Goal: Task Accomplishment & Management: Manage account settings

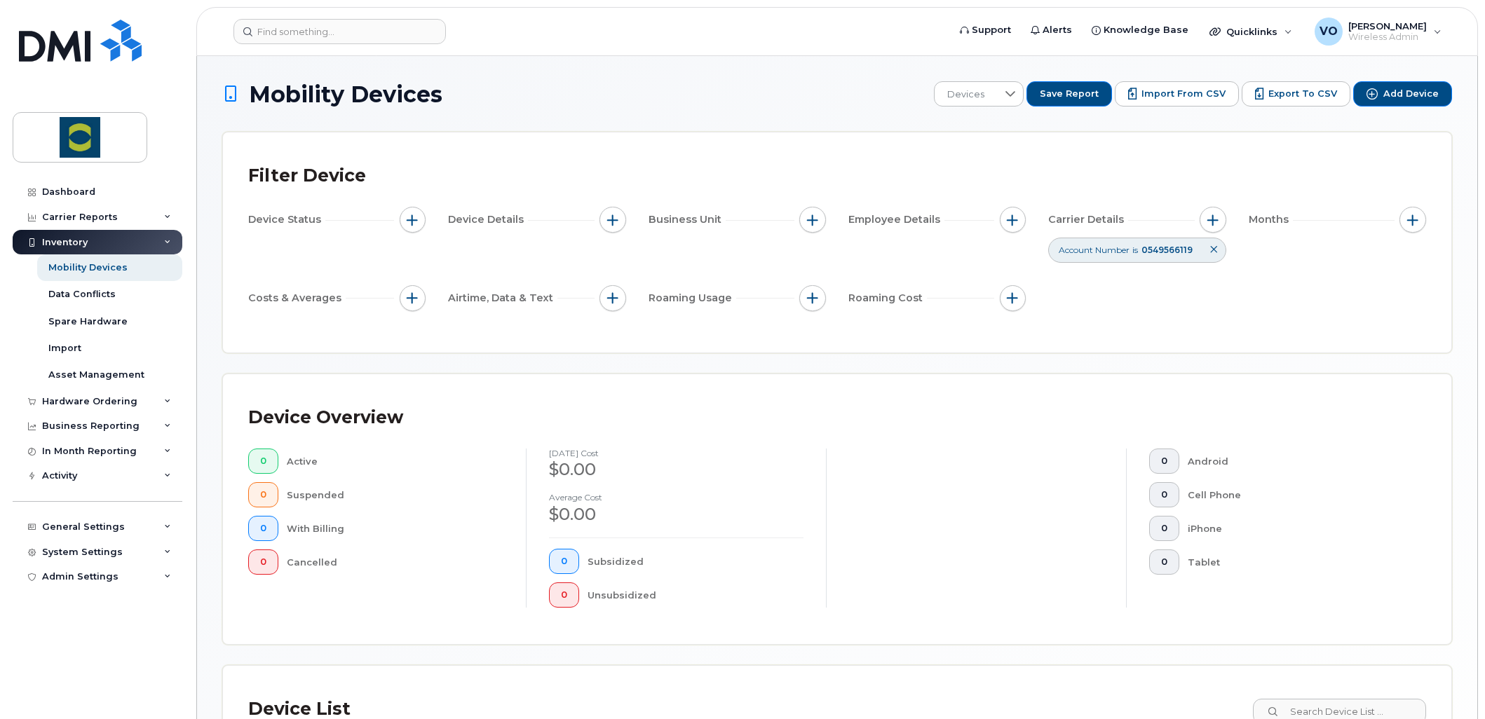
scroll to position [7, 0]
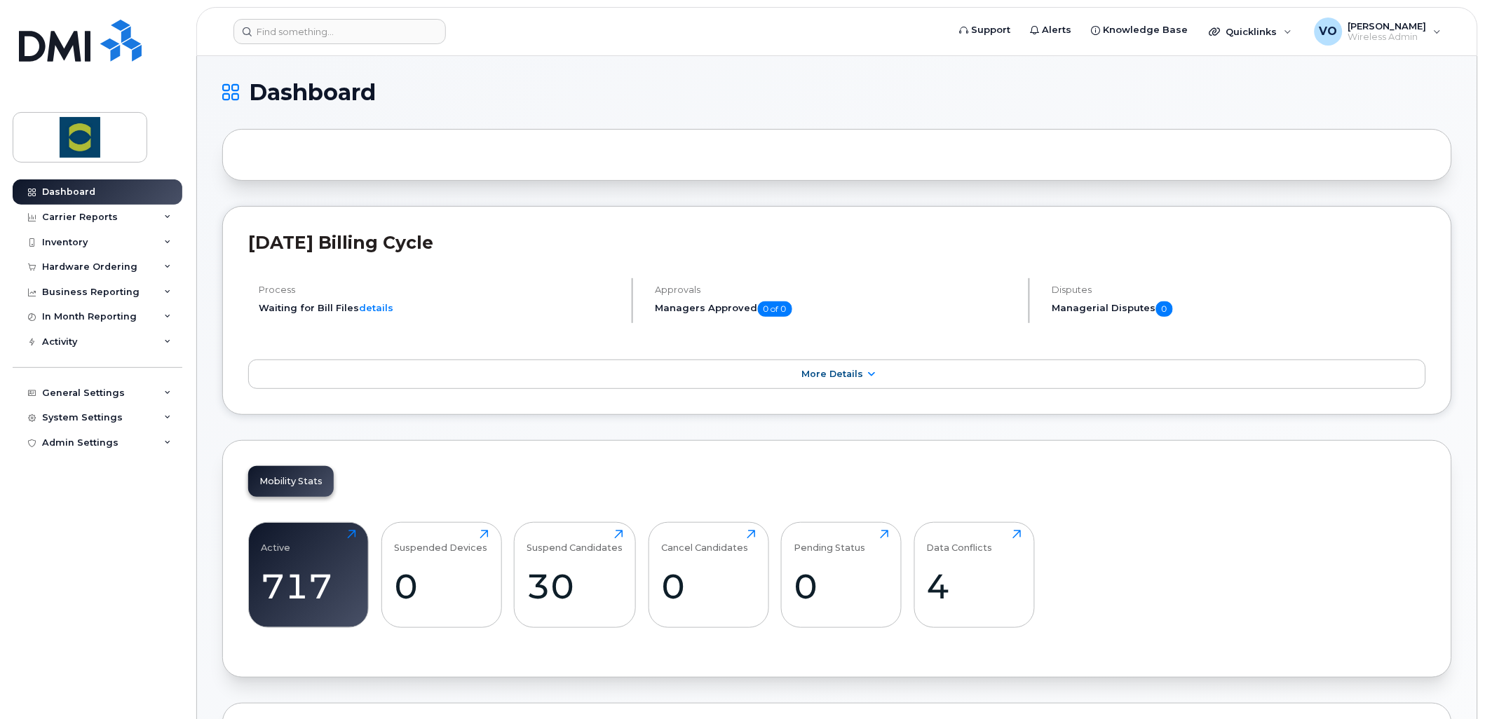
drag, startPoint x: 1329, startPoint y: 552, endPoint x: 1309, endPoint y: 555, distance: 20.5
click at [1329, 552] on div "Active 717 Click to view more Suspended Devices 0 Click to view more Suspend Ca…" at bounding box center [837, 581] width 1178 height 142
click at [323, 30] on input at bounding box center [339, 31] width 212 height 25
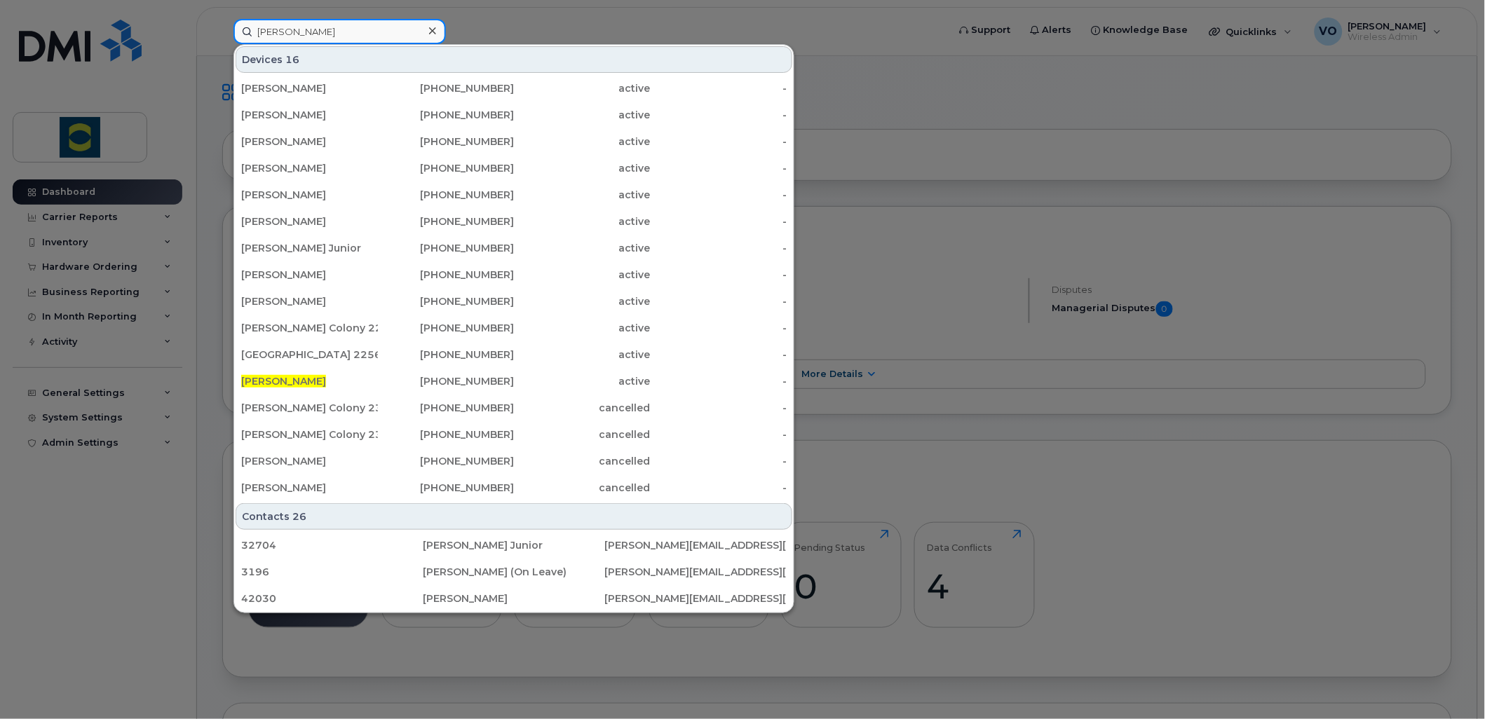
type input "David richardson"
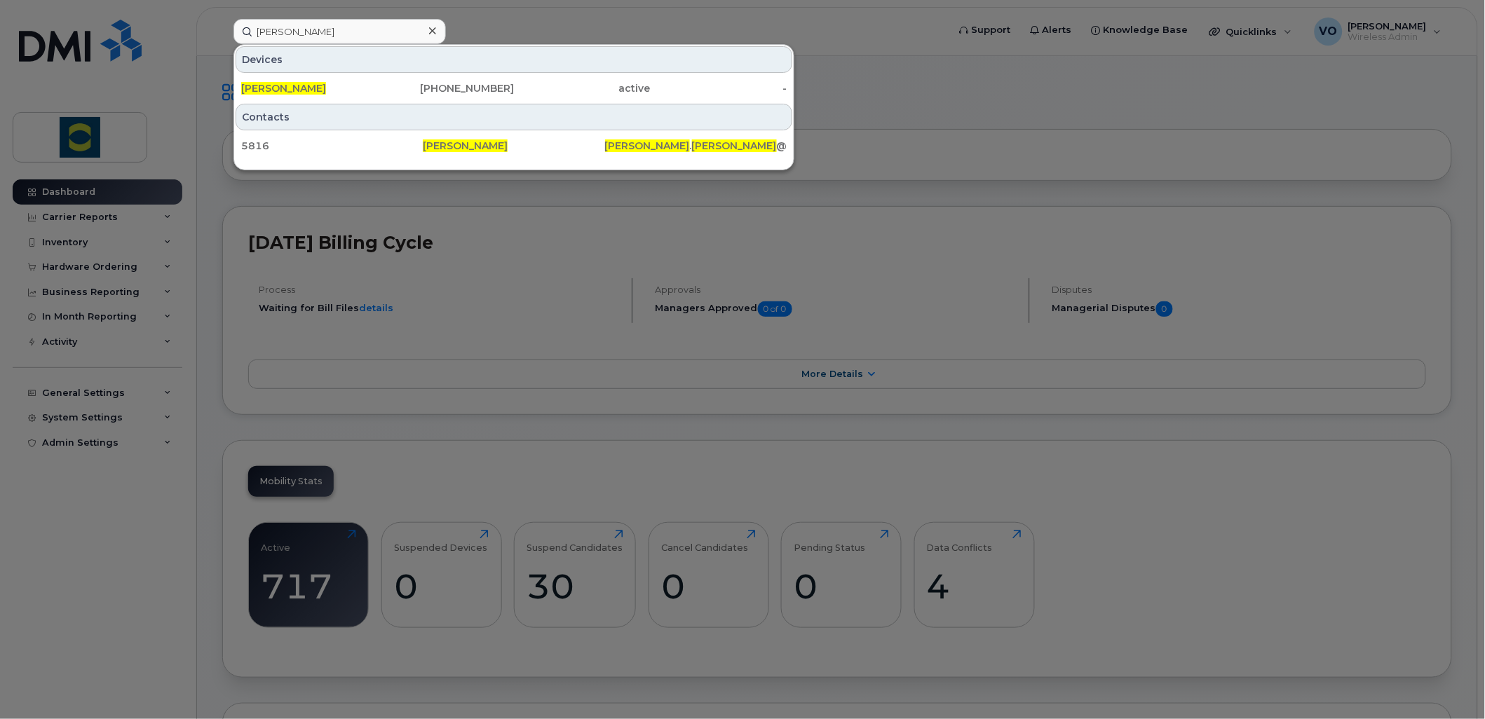
click at [305, 84] on span "[PERSON_NAME]" at bounding box center [283, 88] width 85 height 13
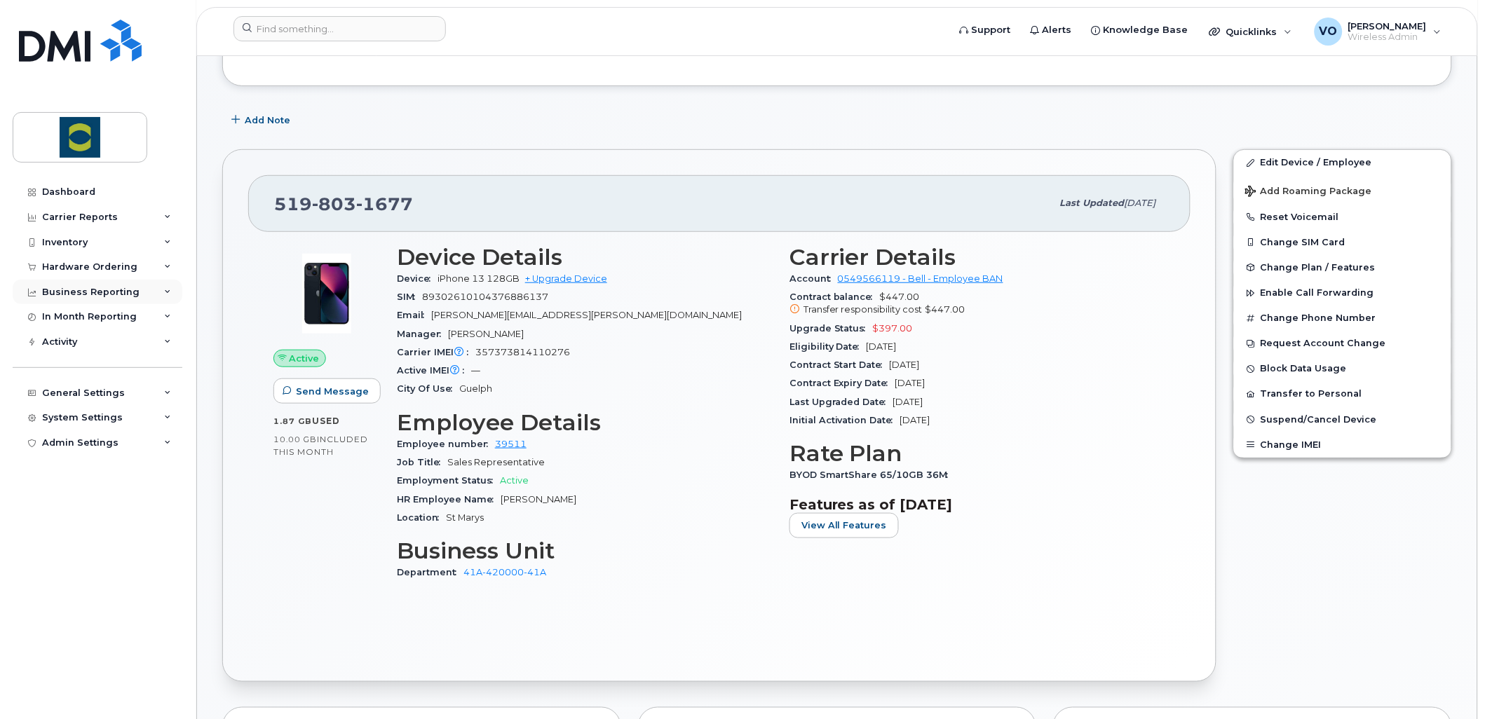
scroll to position [156, 0]
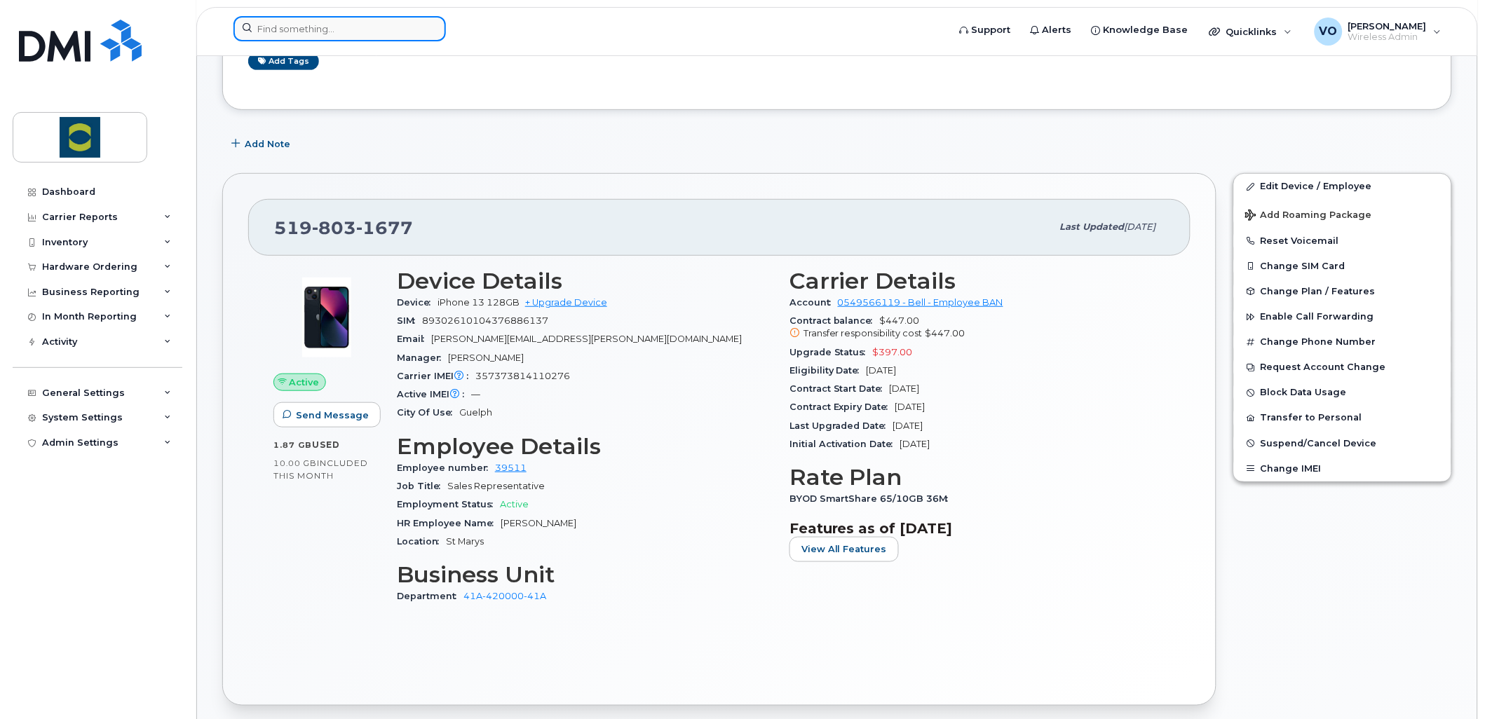
click at [358, 30] on input at bounding box center [339, 28] width 212 height 25
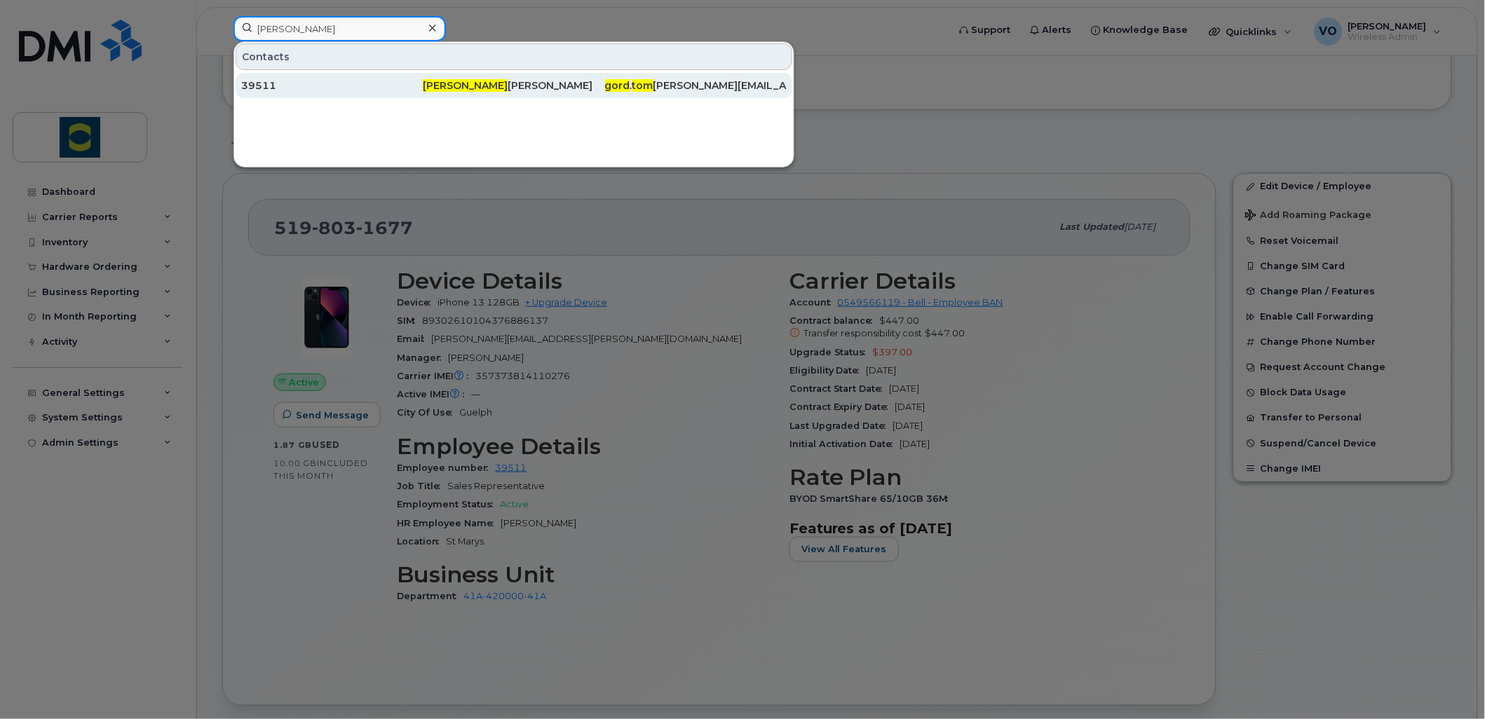
type input "gord tom"
click at [450, 85] on span "Gord Tom" at bounding box center [465, 85] width 85 height 13
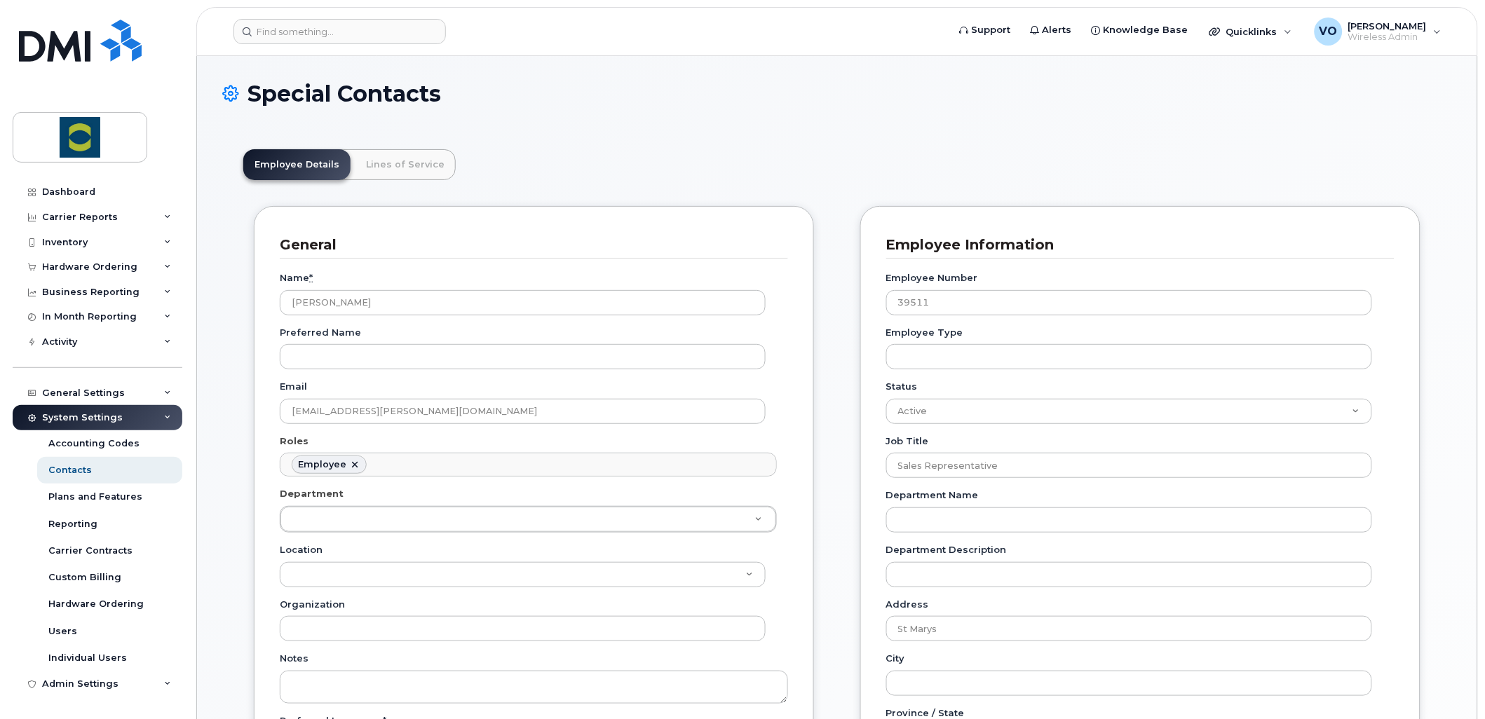
scroll to position [43, 0]
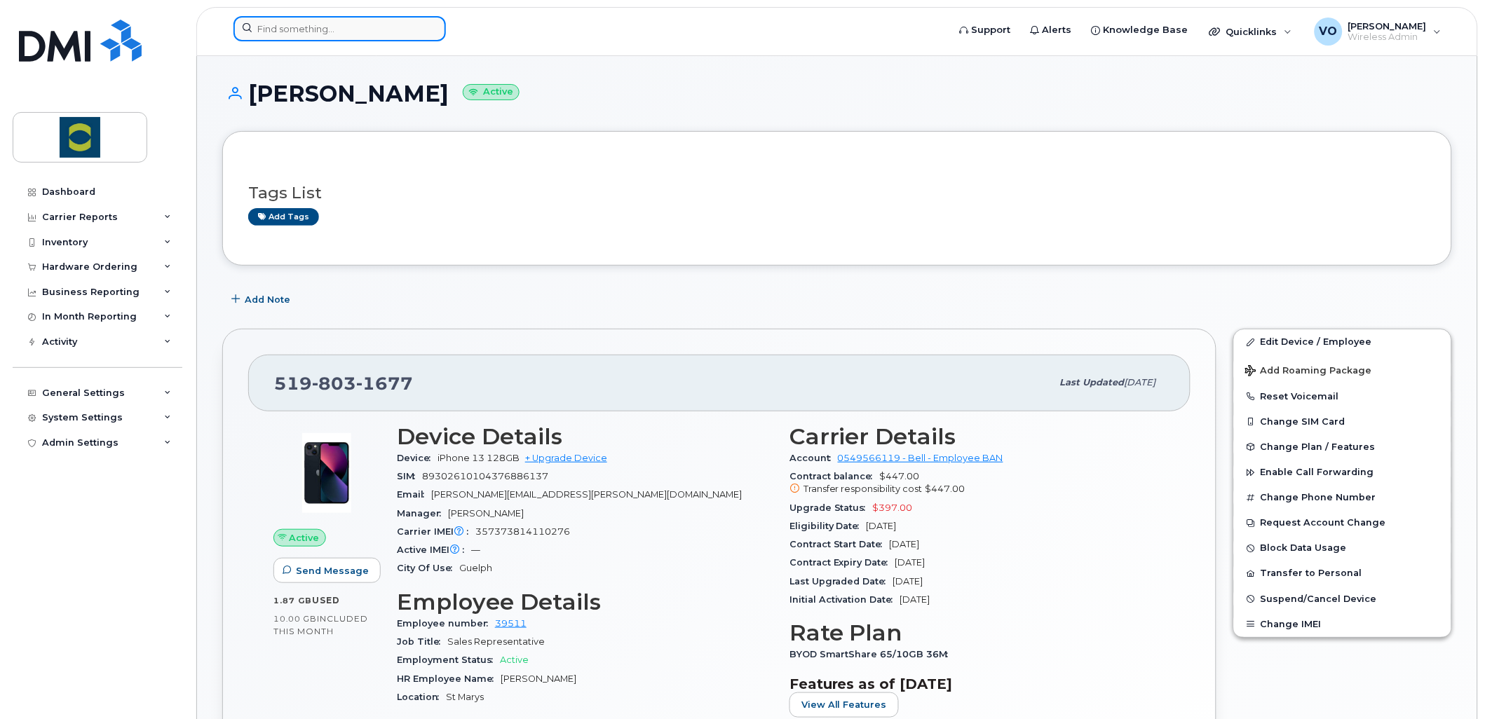
click at [332, 32] on input at bounding box center [339, 28] width 212 height 25
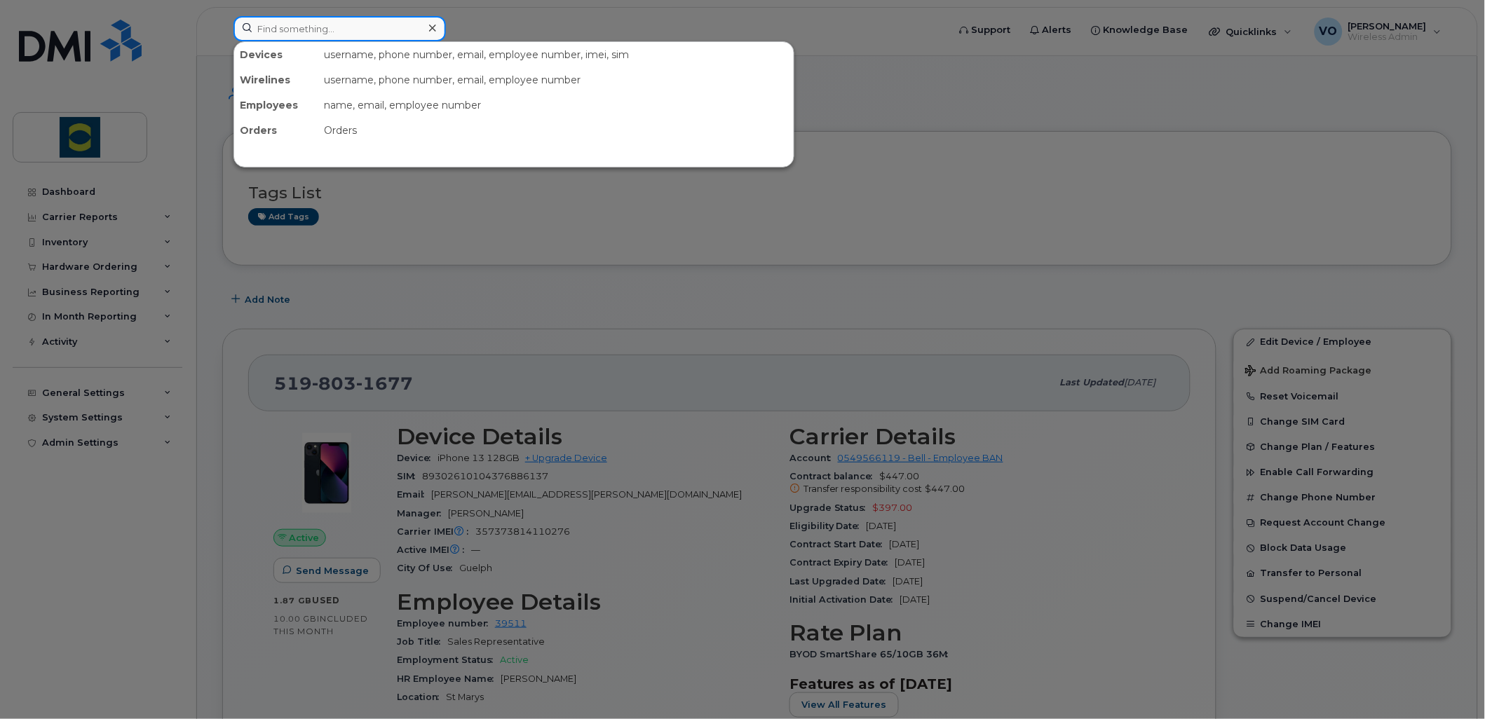
type input "David richardson"
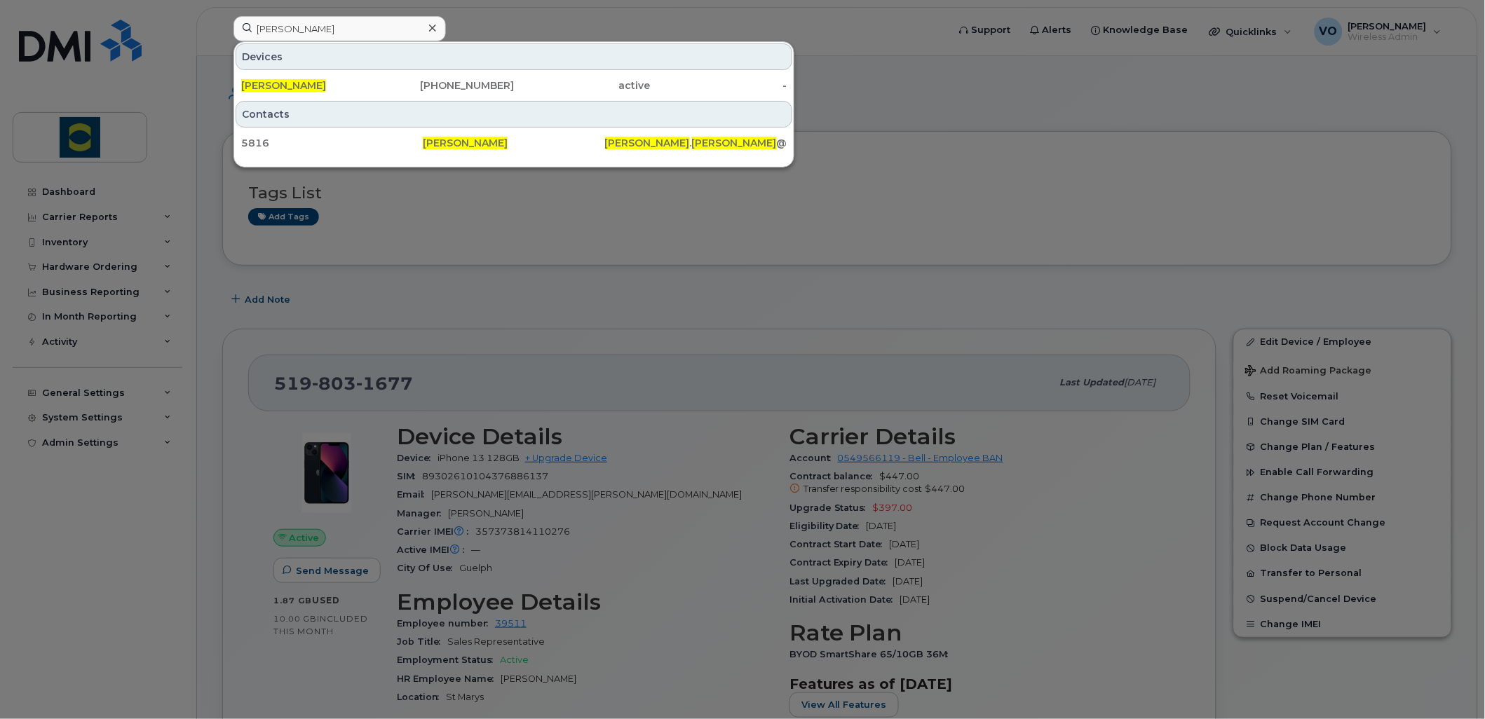
click at [320, 85] on span "[PERSON_NAME]" at bounding box center [283, 85] width 85 height 13
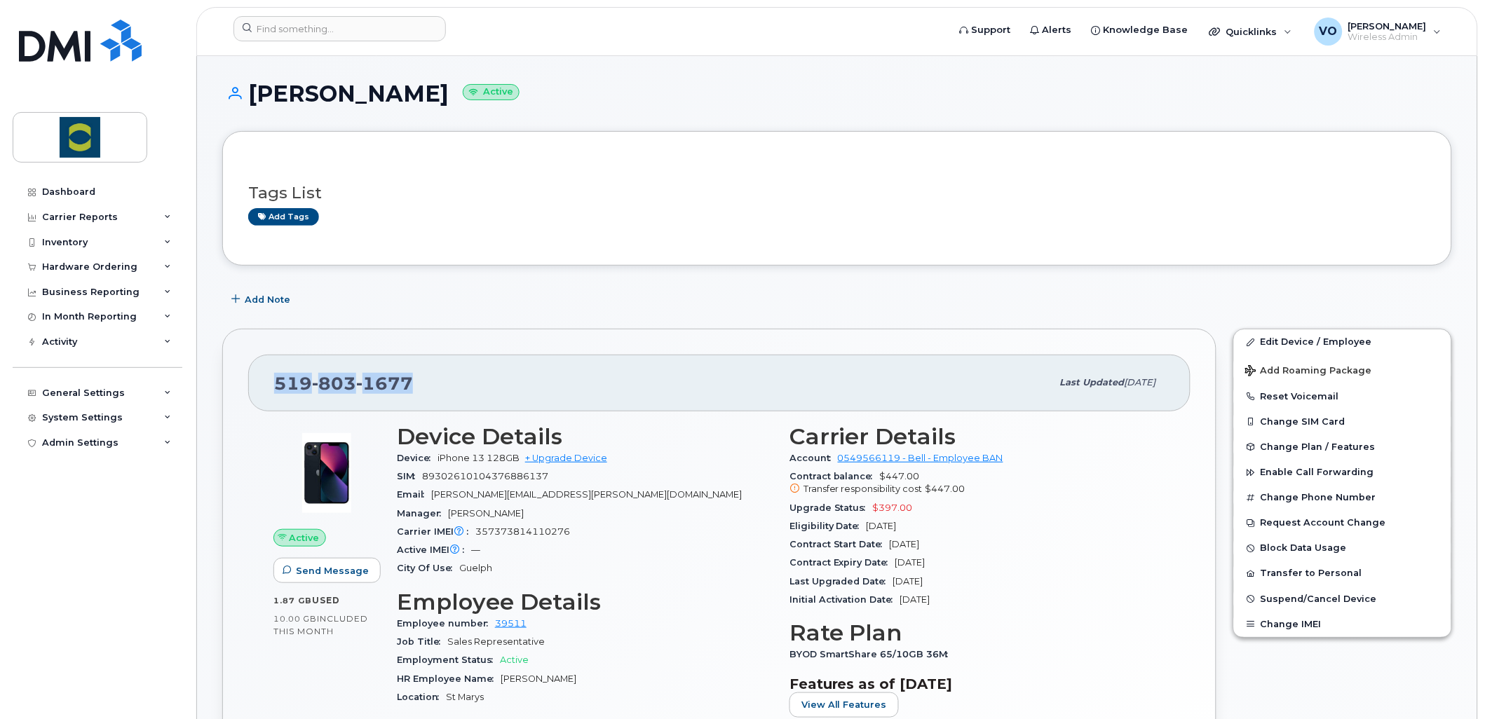
drag, startPoint x: 449, startPoint y: 376, endPoint x: 278, endPoint y: 379, distance: 171.8
click at [278, 379] on div "519 803 1677" at bounding box center [663, 382] width 778 height 29
copy span "519 803 1677"
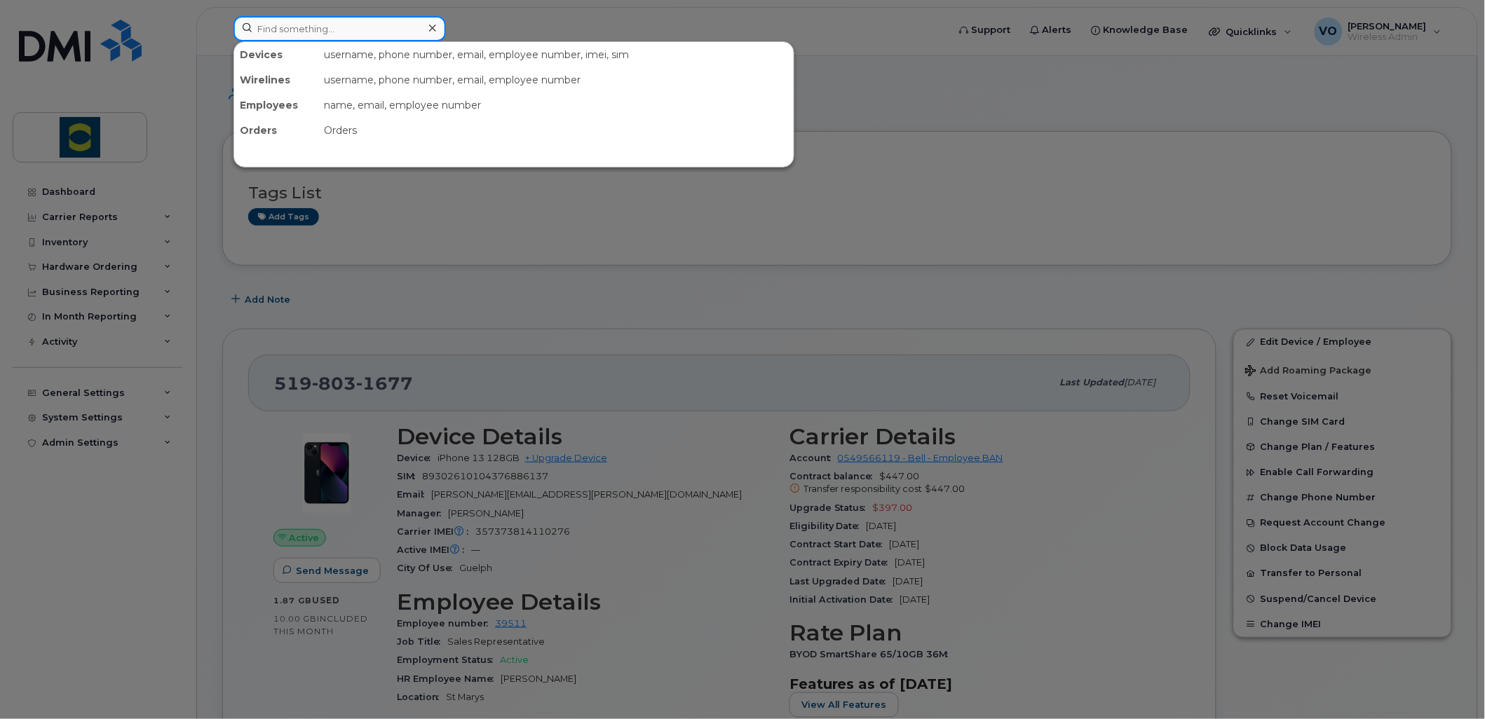
click at [362, 27] on input at bounding box center [339, 28] width 212 height 25
paste input "5198031677"
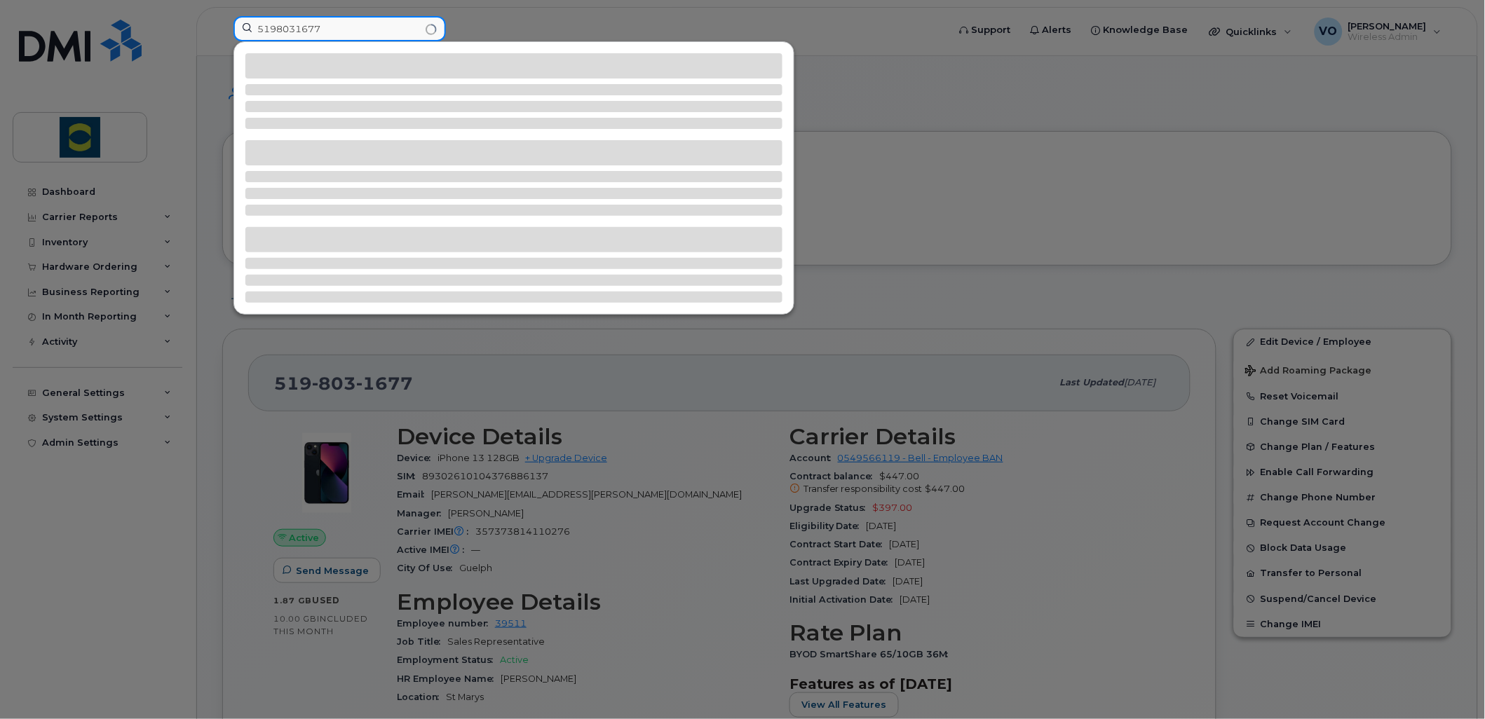
type input "5198031677"
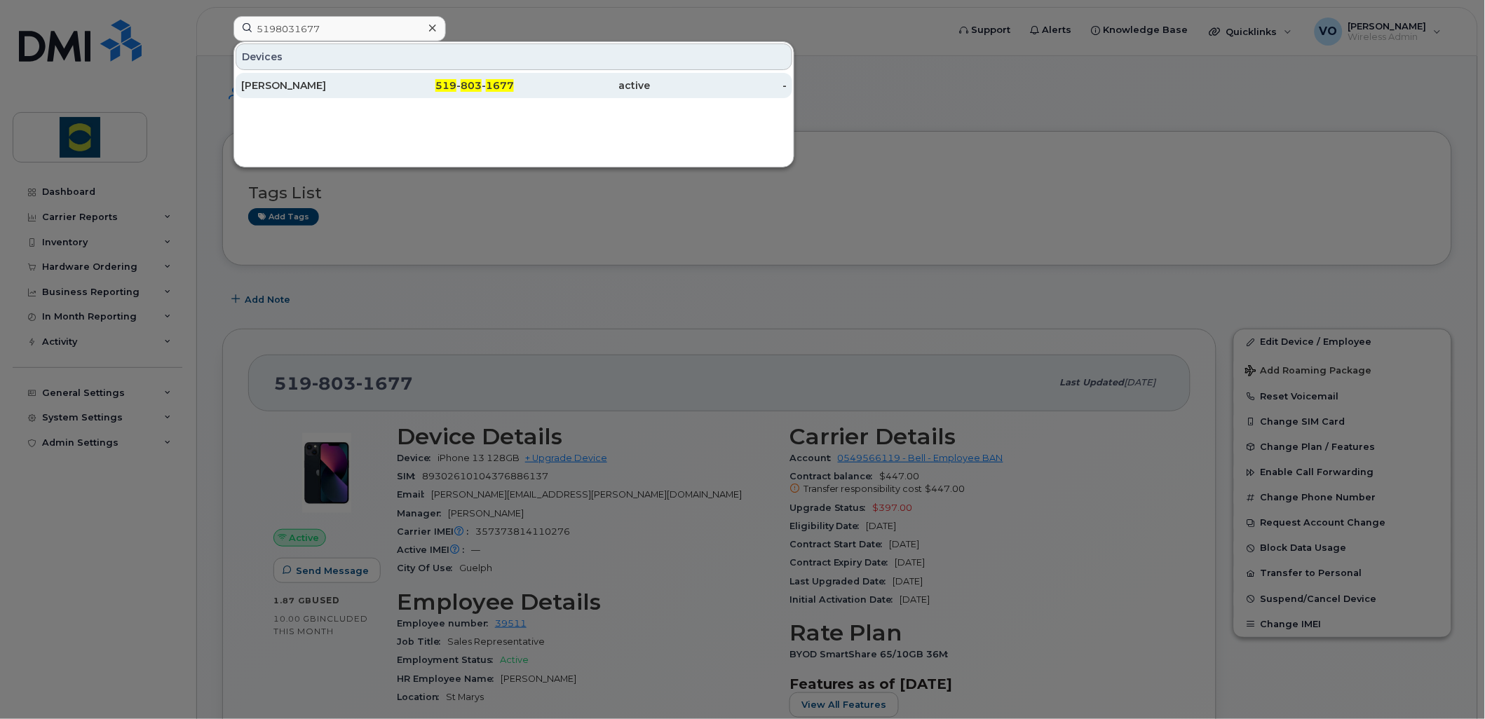
drag, startPoint x: 299, startPoint y: 79, endPoint x: 402, endPoint y: 85, distance: 102.5
click at [297, 78] on div "[PERSON_NAME]" at bounding box center [309, 85] width 137 height 25
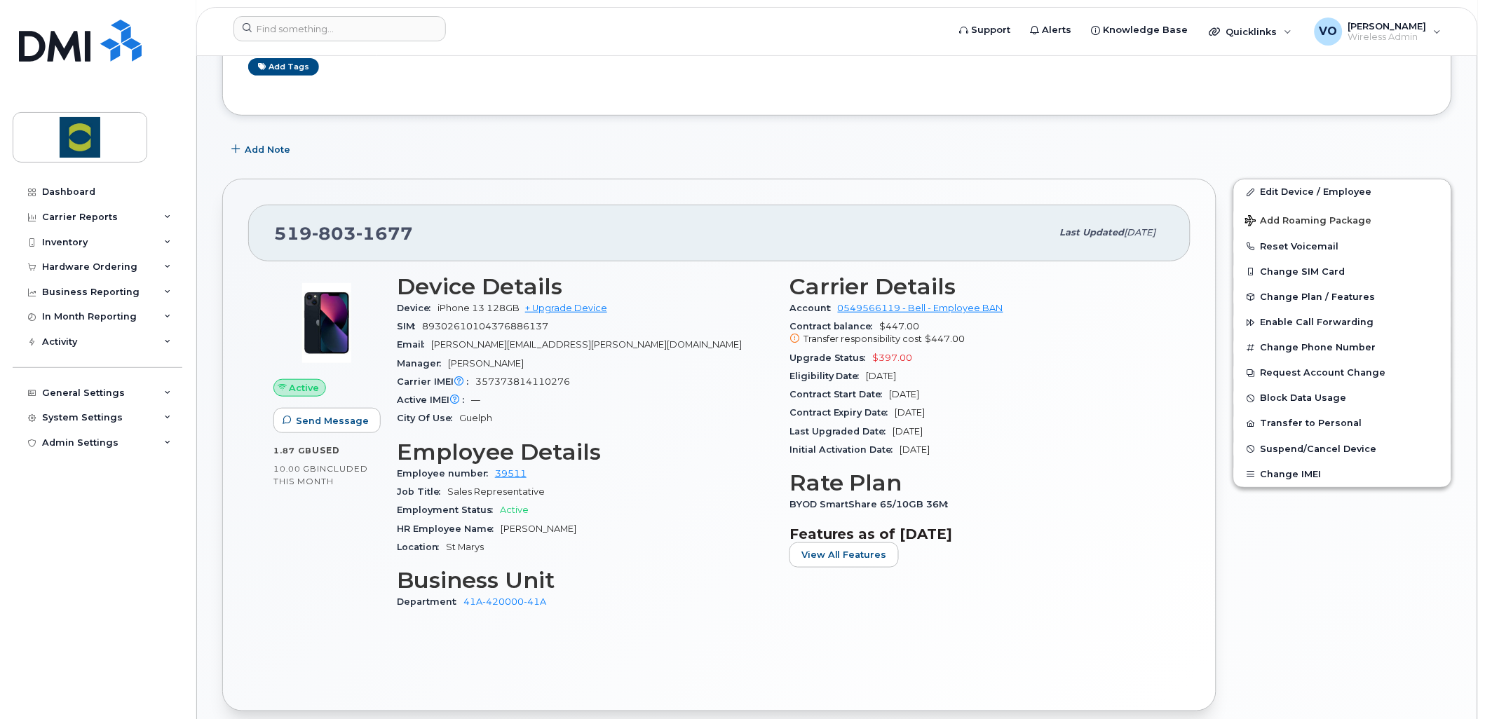
scroll to position [233, 0]
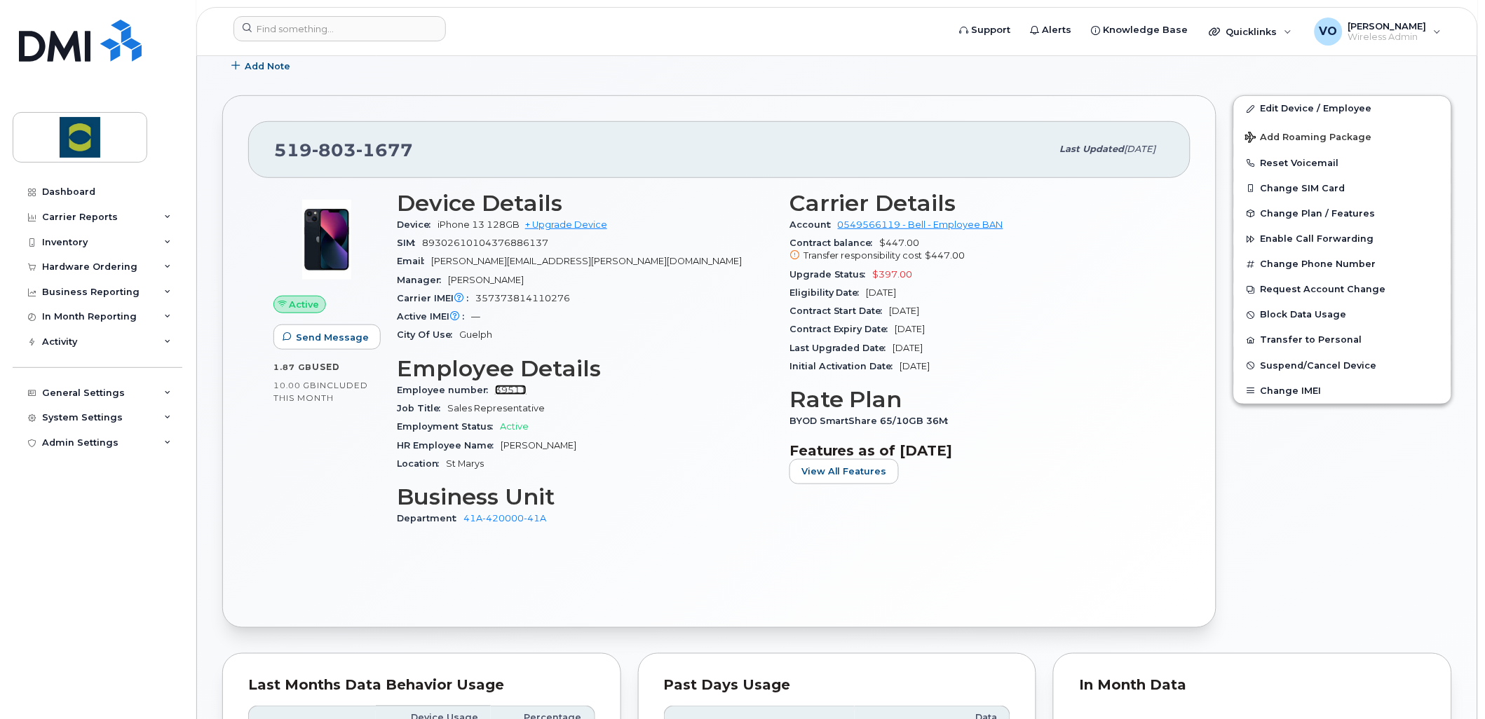
click at [508, 393] on link "39511" at bounding box center [511, 390] width 32 height 11
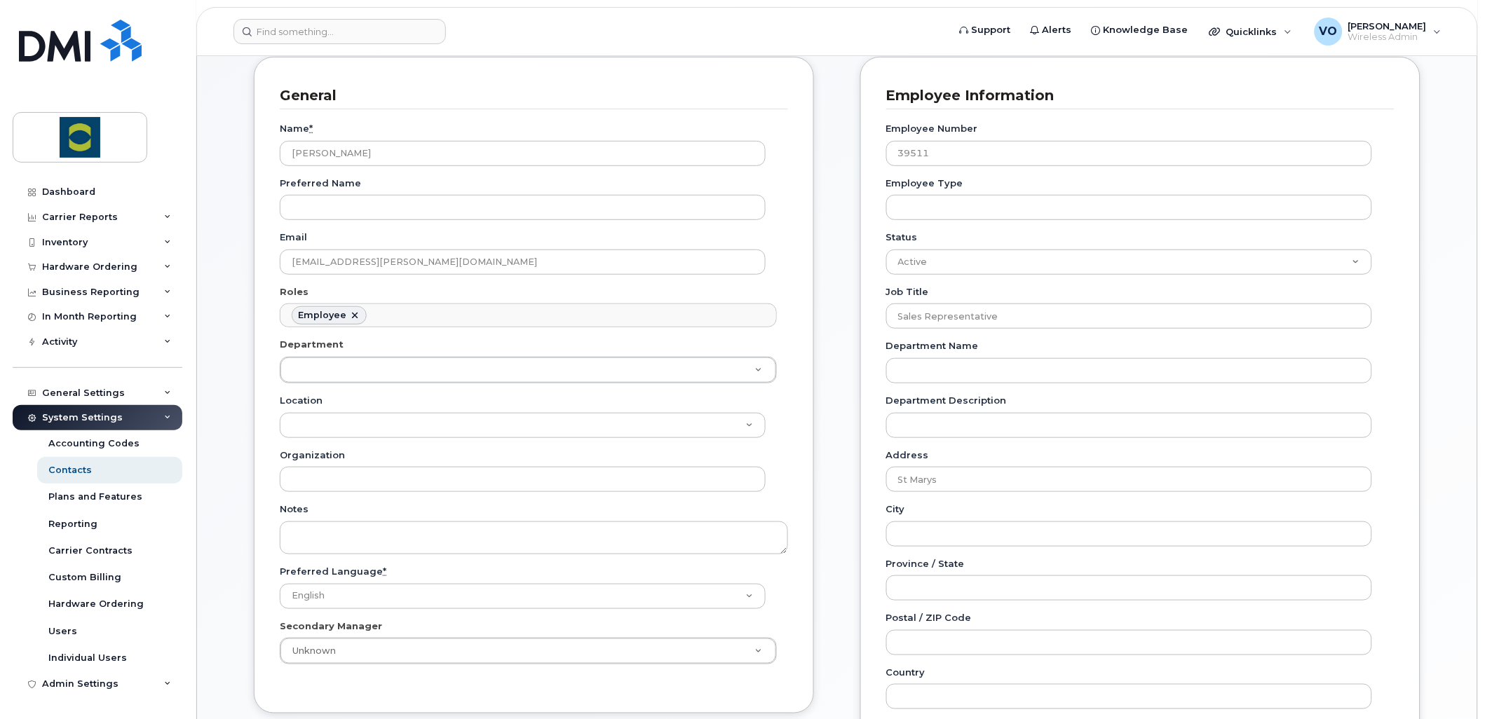
scroll to position [156, 0]
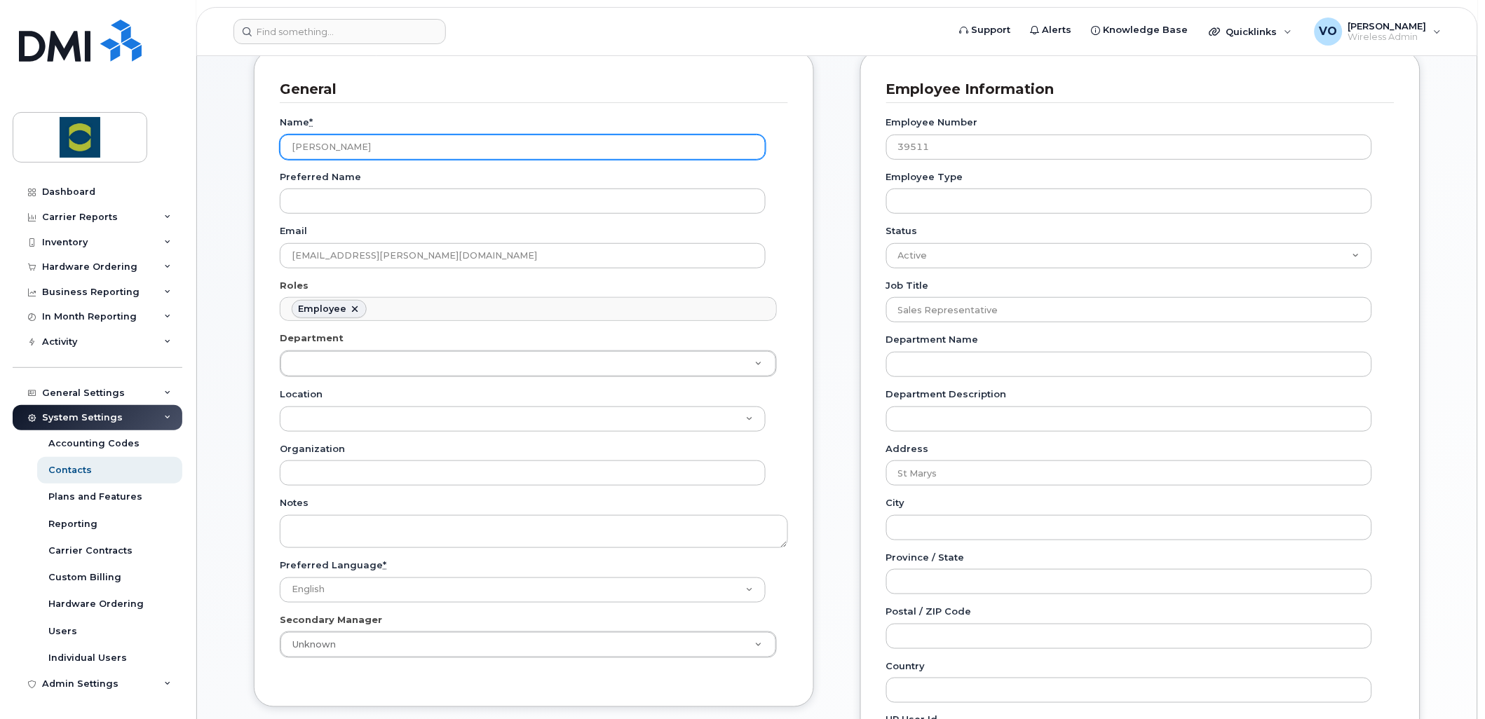
drag, startPoint x: 324, startPoint y: 150, endPoint x: 289, endPoint y: 151, distance: 35.1
click at [289, 151] on input "[PERSON_NAME]" at bounding box center [523, 147] width 486 height 25
type input "[PERSON_NAME]"
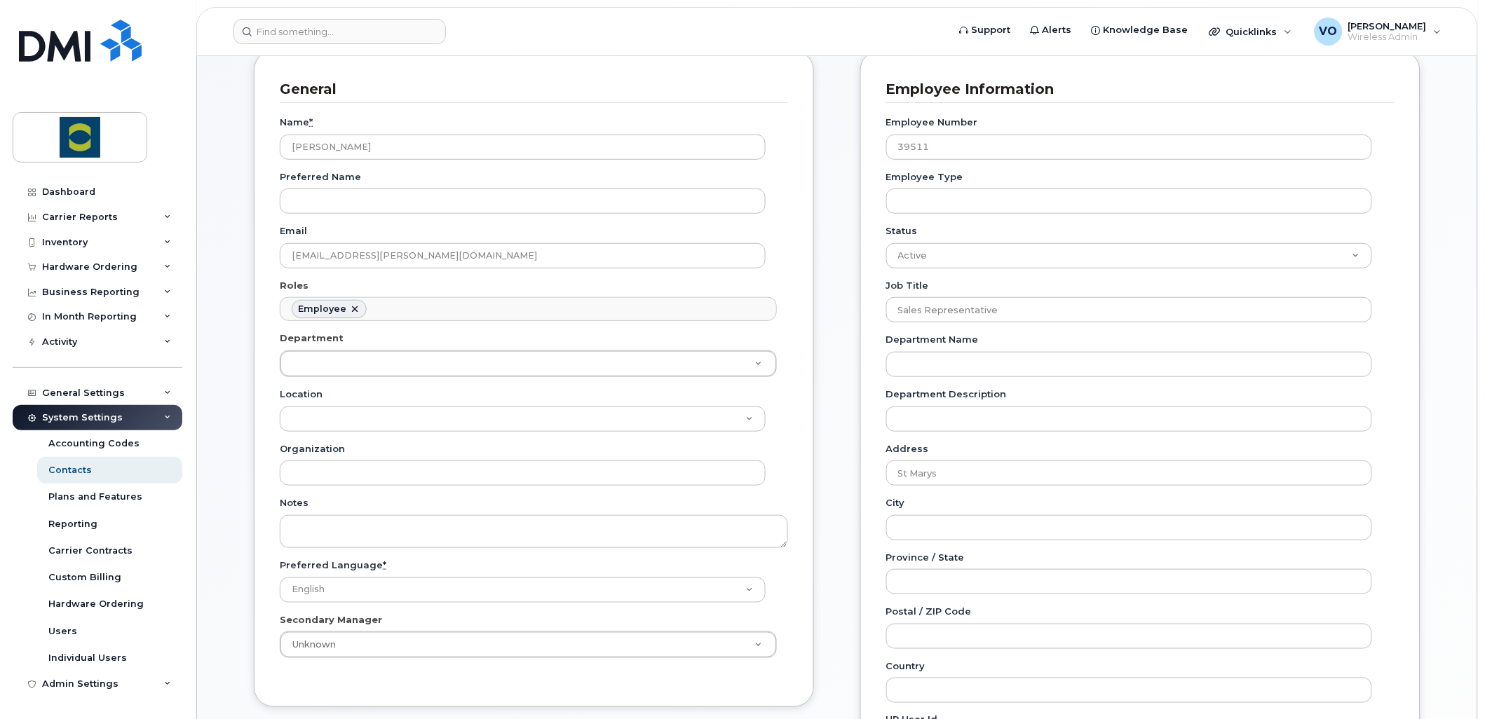
type input "[GEOGRAPHIC_DATA]"
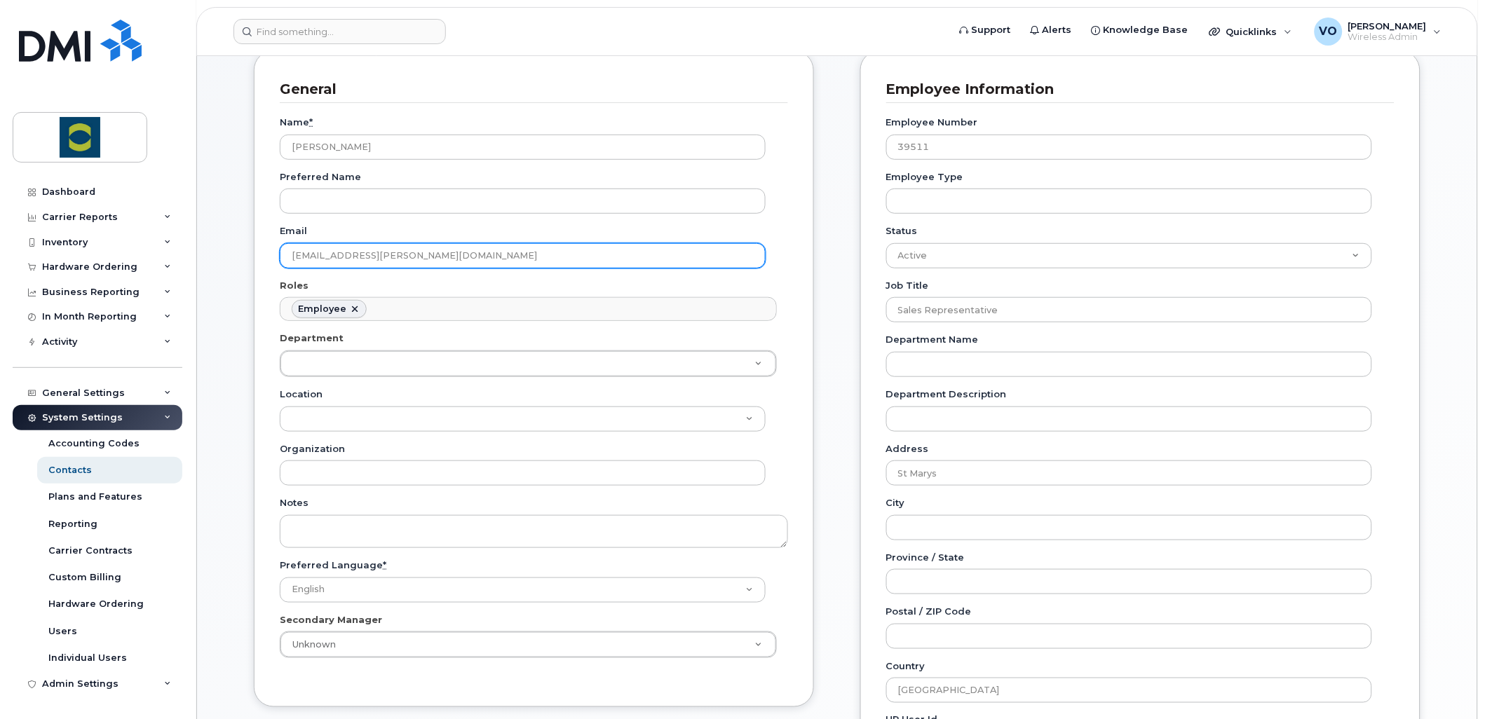
drag, startPoint x: 363, startPoint y: 254, endPoint x: 264, endPoint y: 250, distance: 99.6
click at [264, 250] on div "General Name * David Richardson Preferred Name Email gord.tomlinson@trouwnutrit…" at bounding box center [534, 378] width 560 height 657
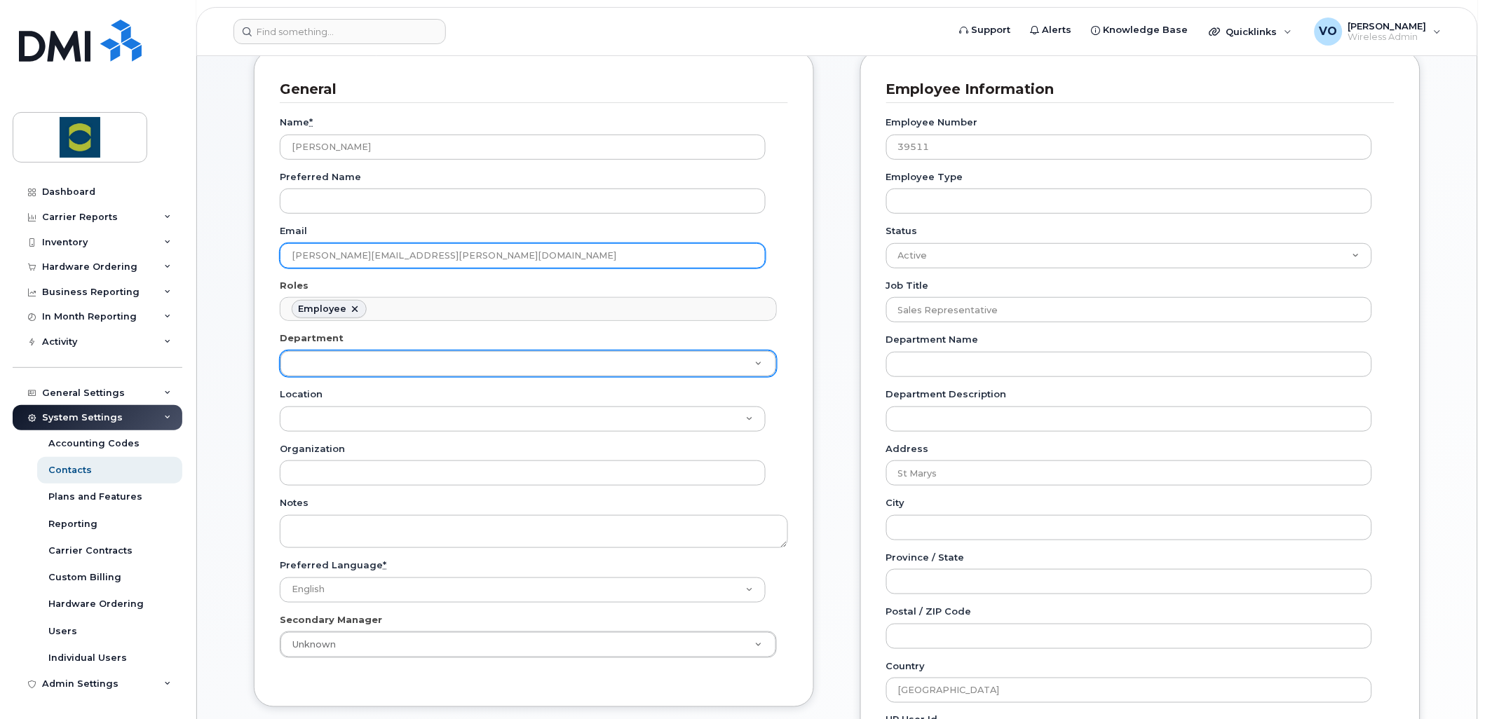
type input "[PERSON_NAME][EMAIL_ADDRESS][PERSON_NAME][DOMAIN_NAME]"
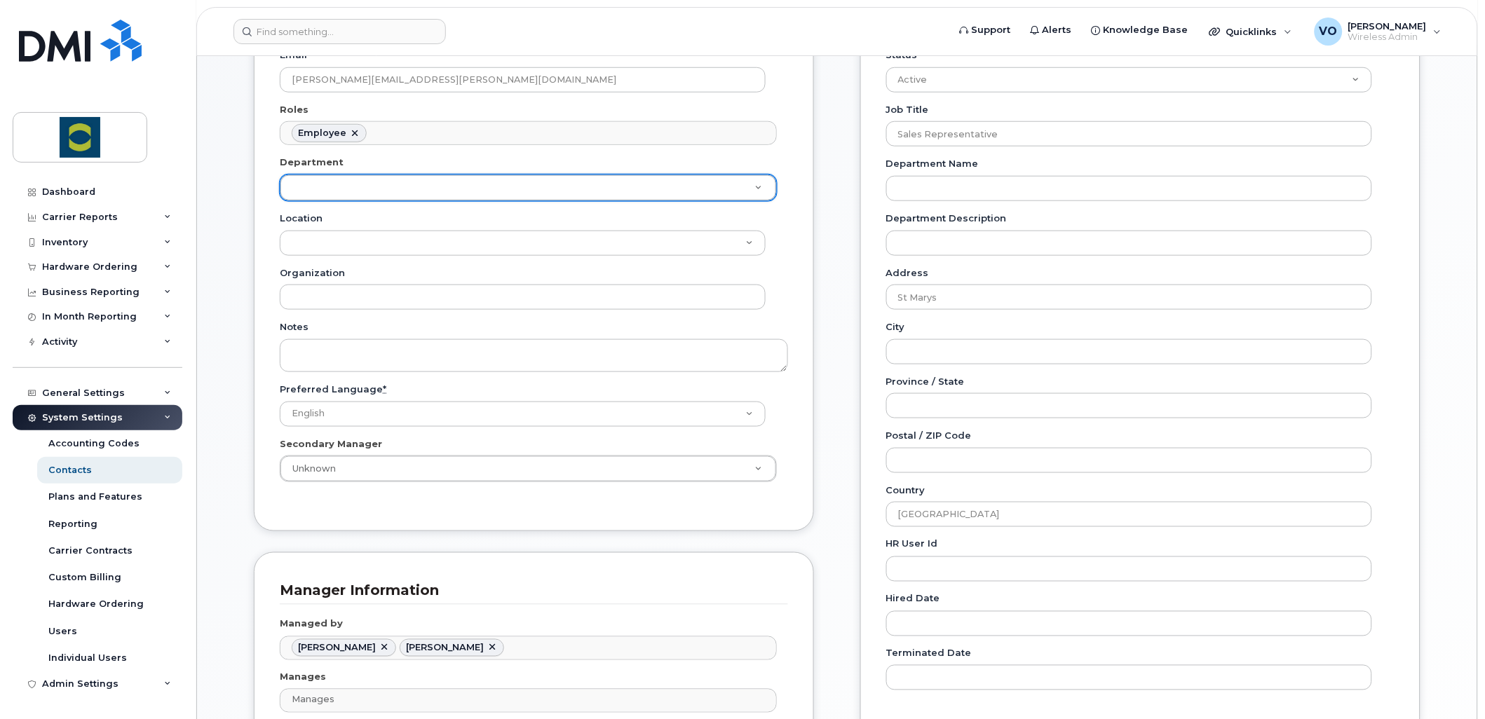
scroll to position [389, 0]
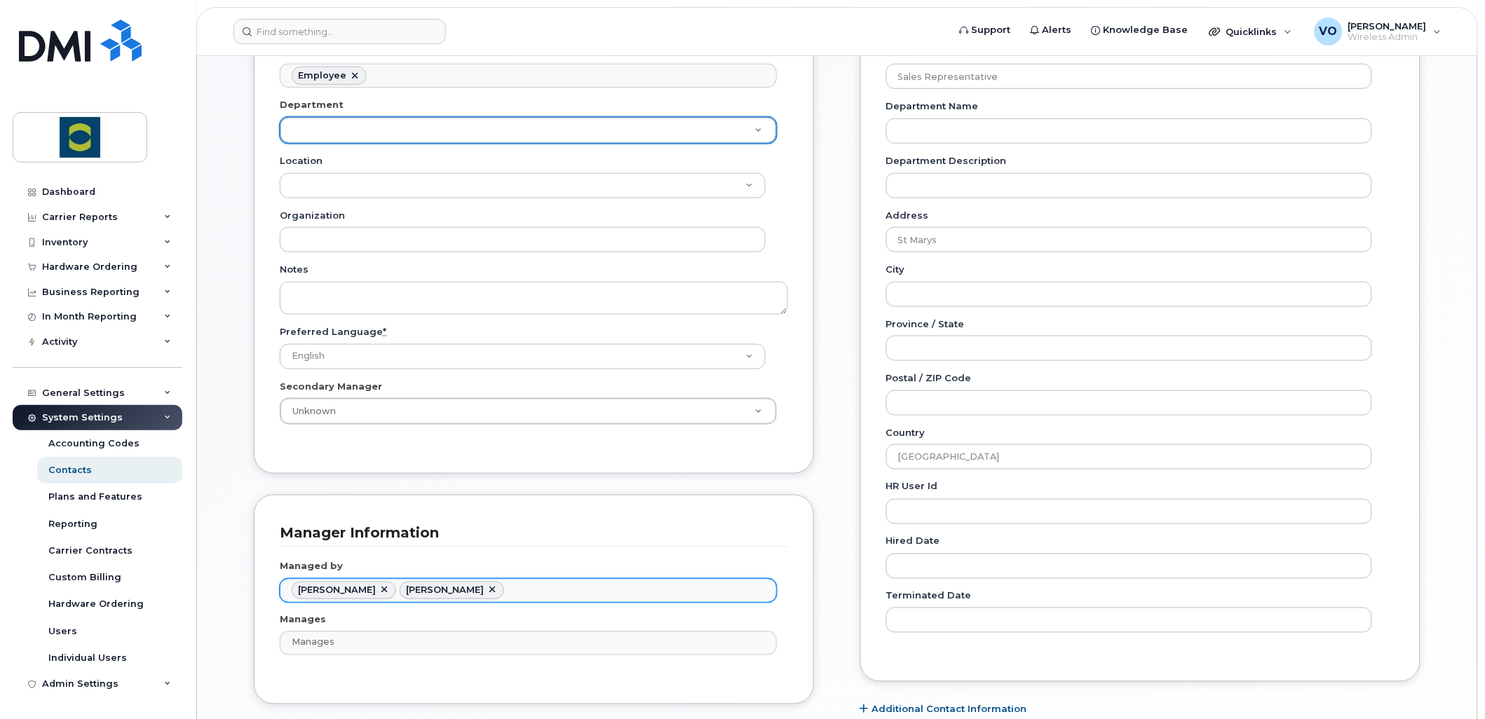
click at [379, 589] on link at bounding box center [384, 590] width 11 height 11
type input "2094634"
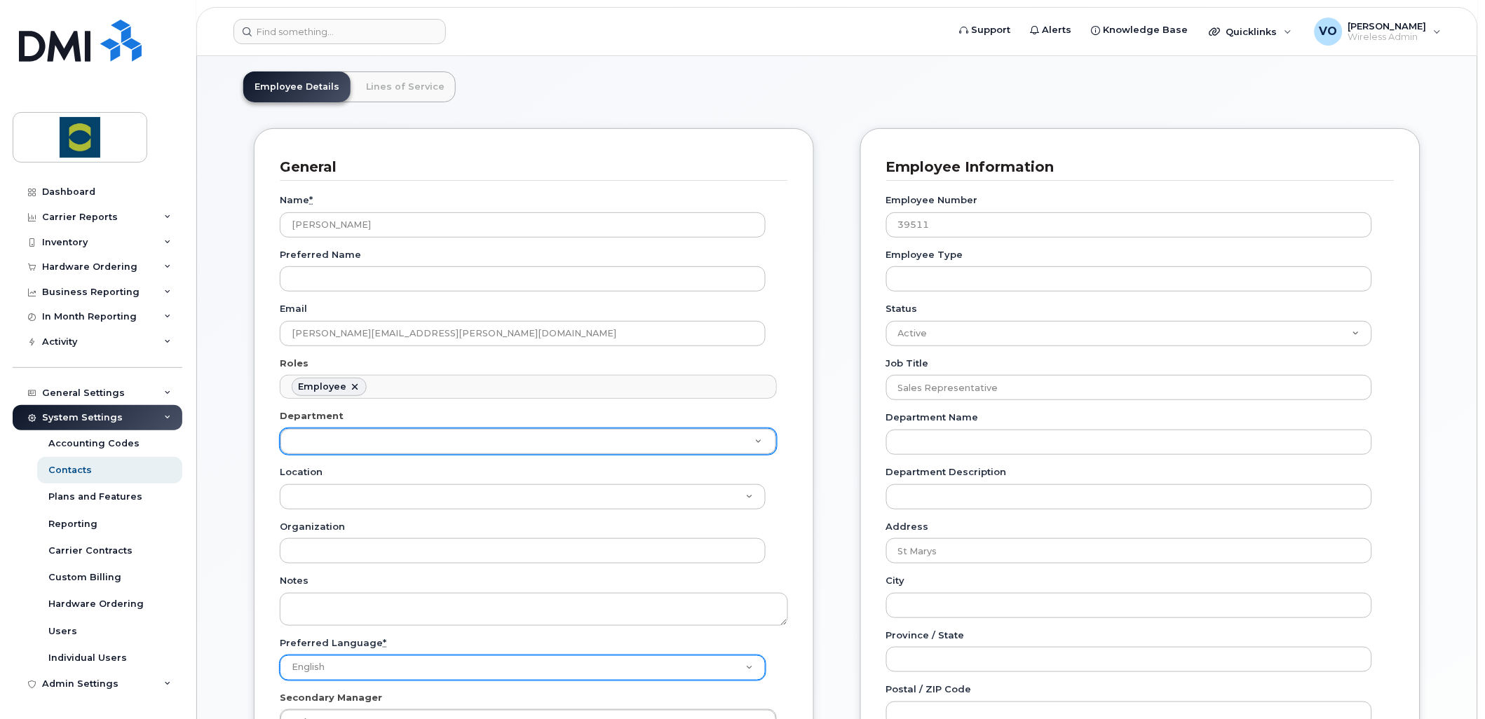
scroll to position [156, 0]
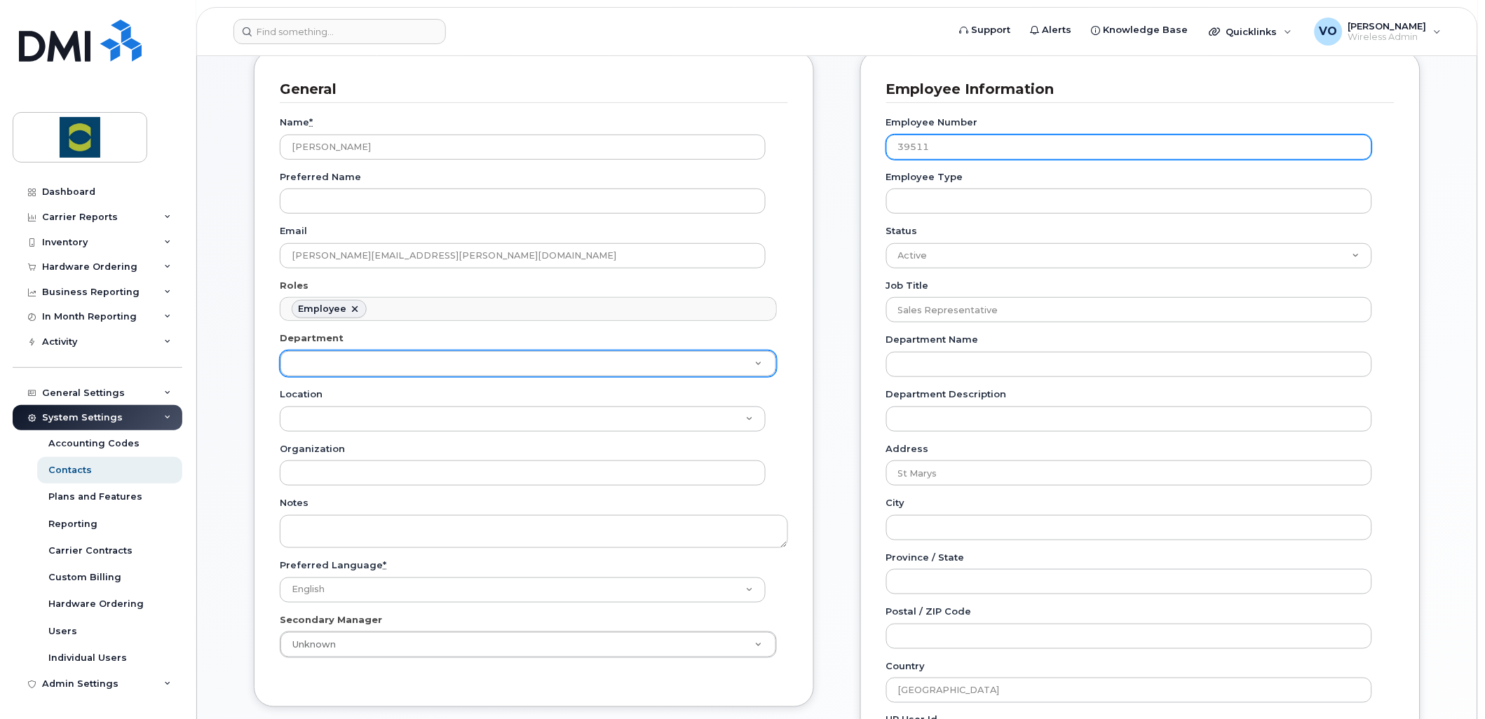
drag, startPoint x: 917, startPoint y: 147, endPoint x: 847, endPoint y: 144, distance: 70.2
click at [857, 144] on div "Carrier Support Contact Details Carrier name Carrier name Carrier name Internat…" at bounding box center [1140, 504] width 581 height 909
type input "1"
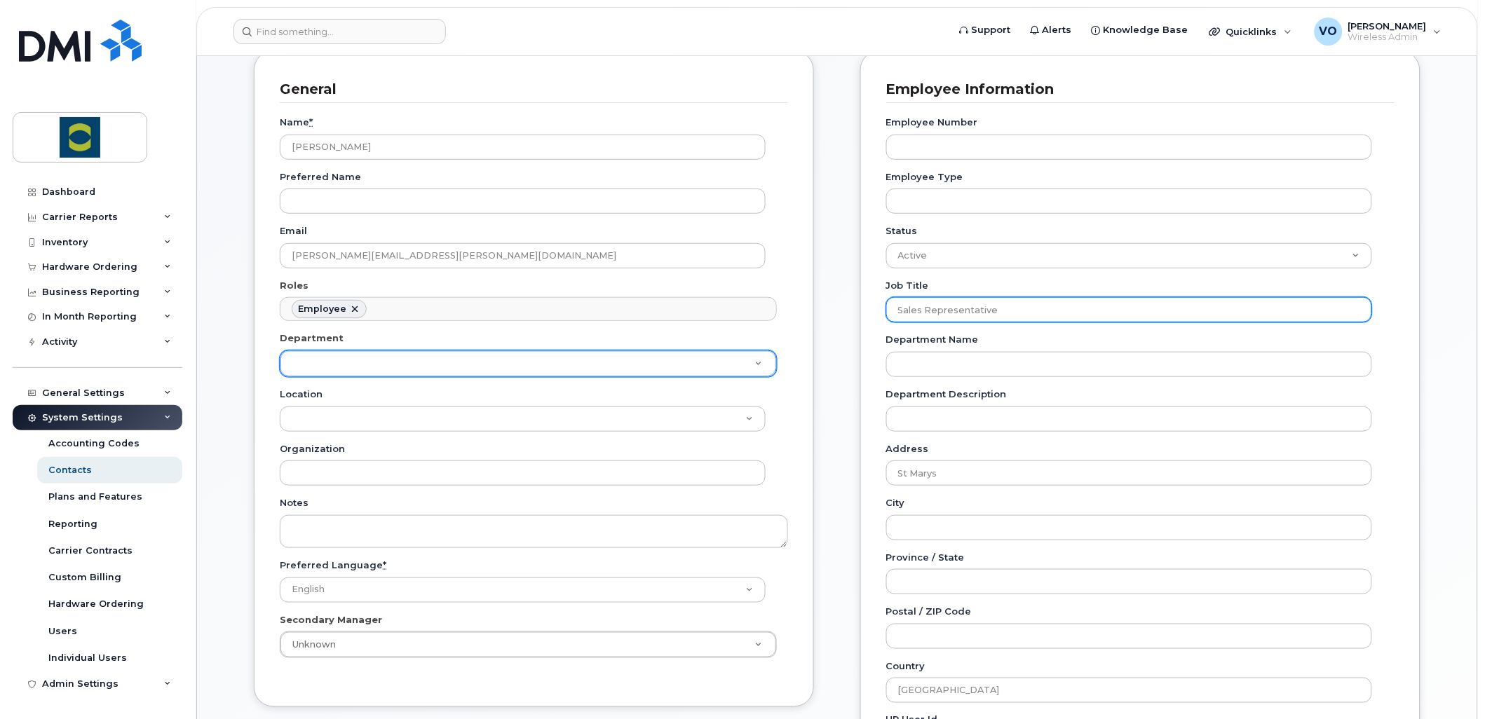
drag, startPoint x: 1024, startPoint y: 312, endPoint x: 857, endPoint y: 305, distance: 167.7
click at [858, 305] on div "Carrier Support Contact Details Carrier name Carrier name Carrier name Internat…" at bounding box center [1140, 504] width 581 height 909
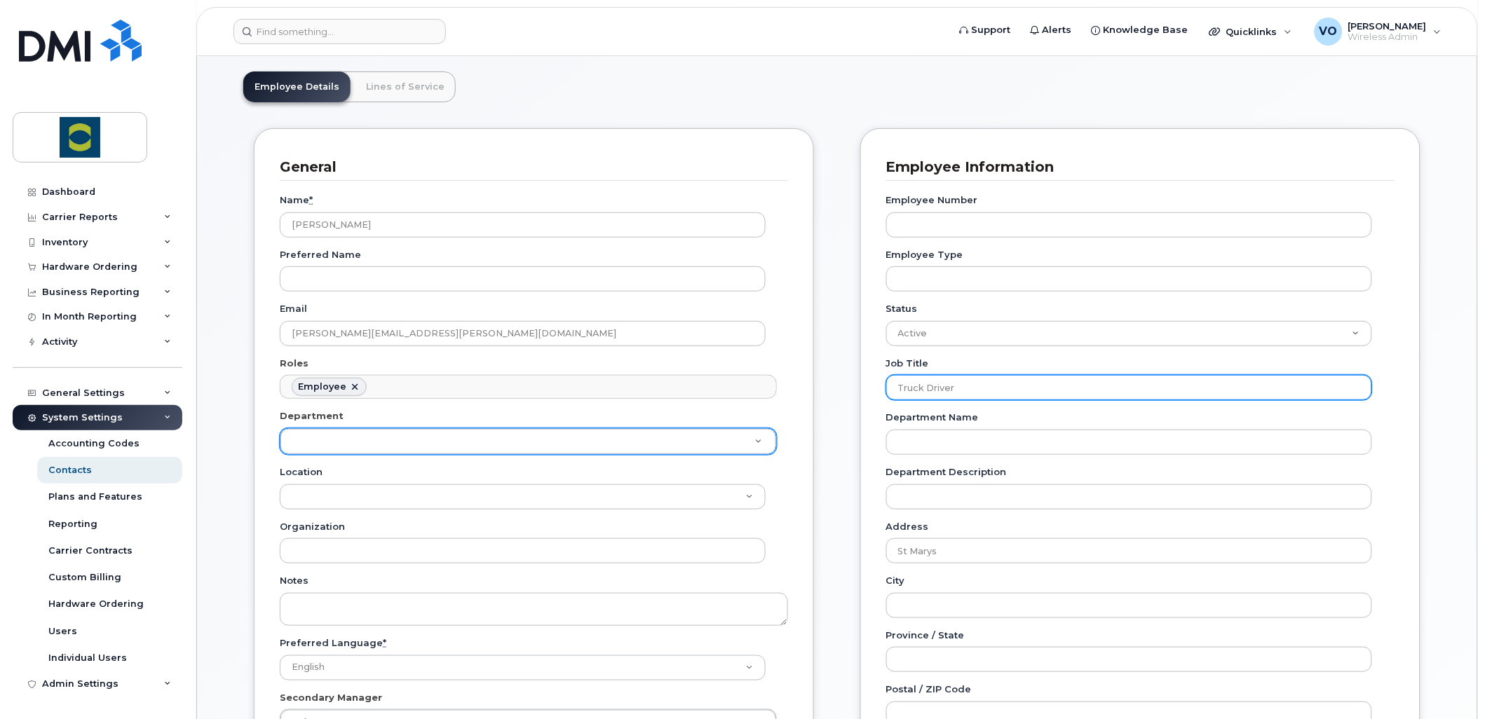
type input "Truck Driver"
click at [851, 351] on div "Carrier Support Contact Details Carrier name Carrier name Carrier name Internat…" at bounding box center [1140, 582] width 581 height 909
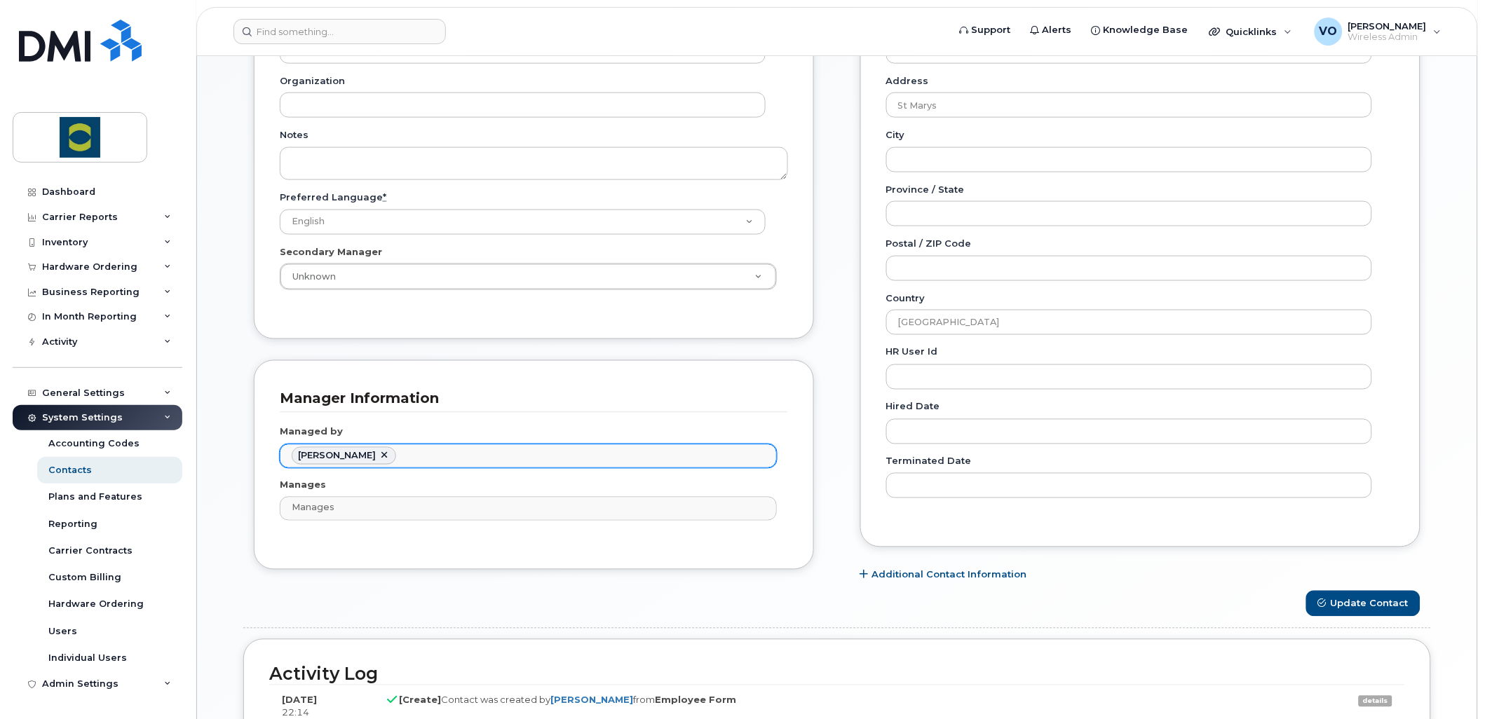
scroll to position [684, 0]
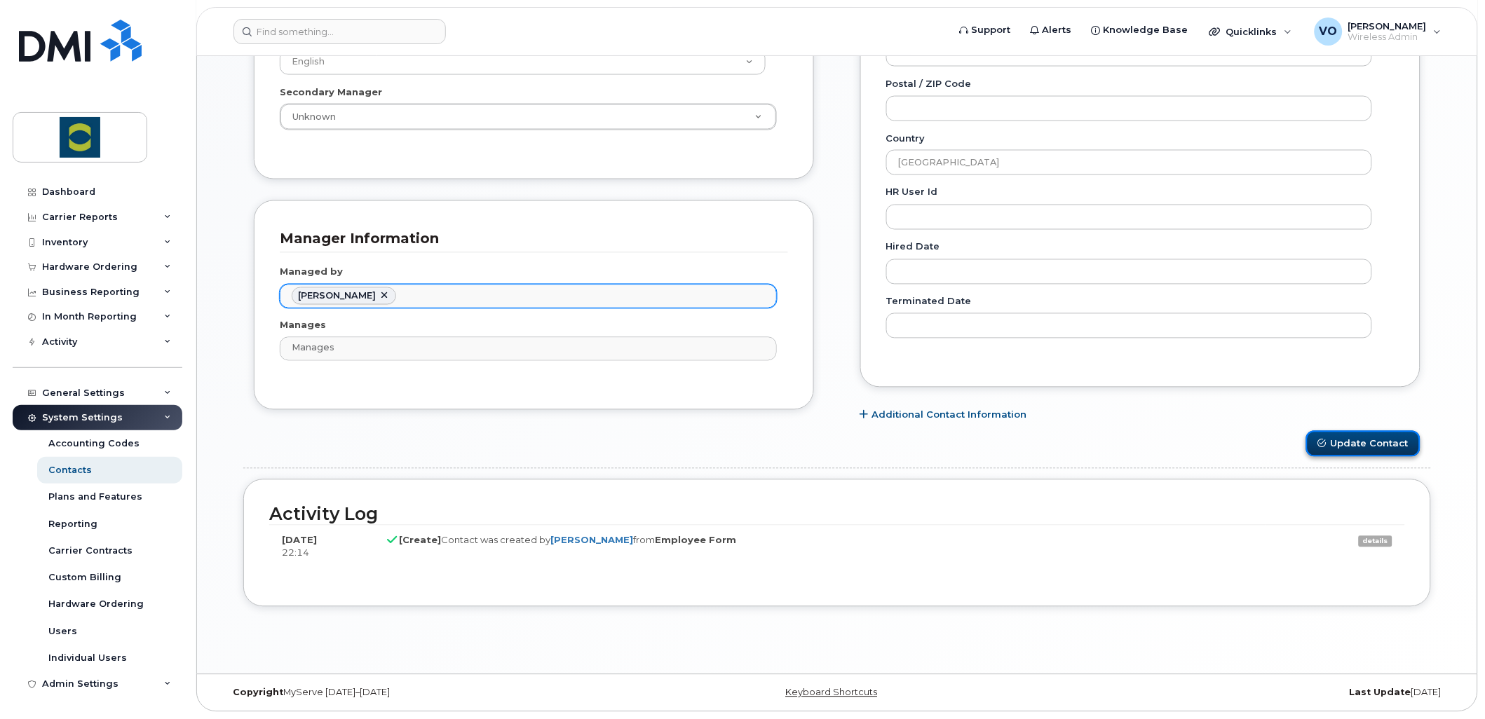
click at [1330, 443] on button "Update Contact" at bounding box center [1363, 444] width 114 height 26
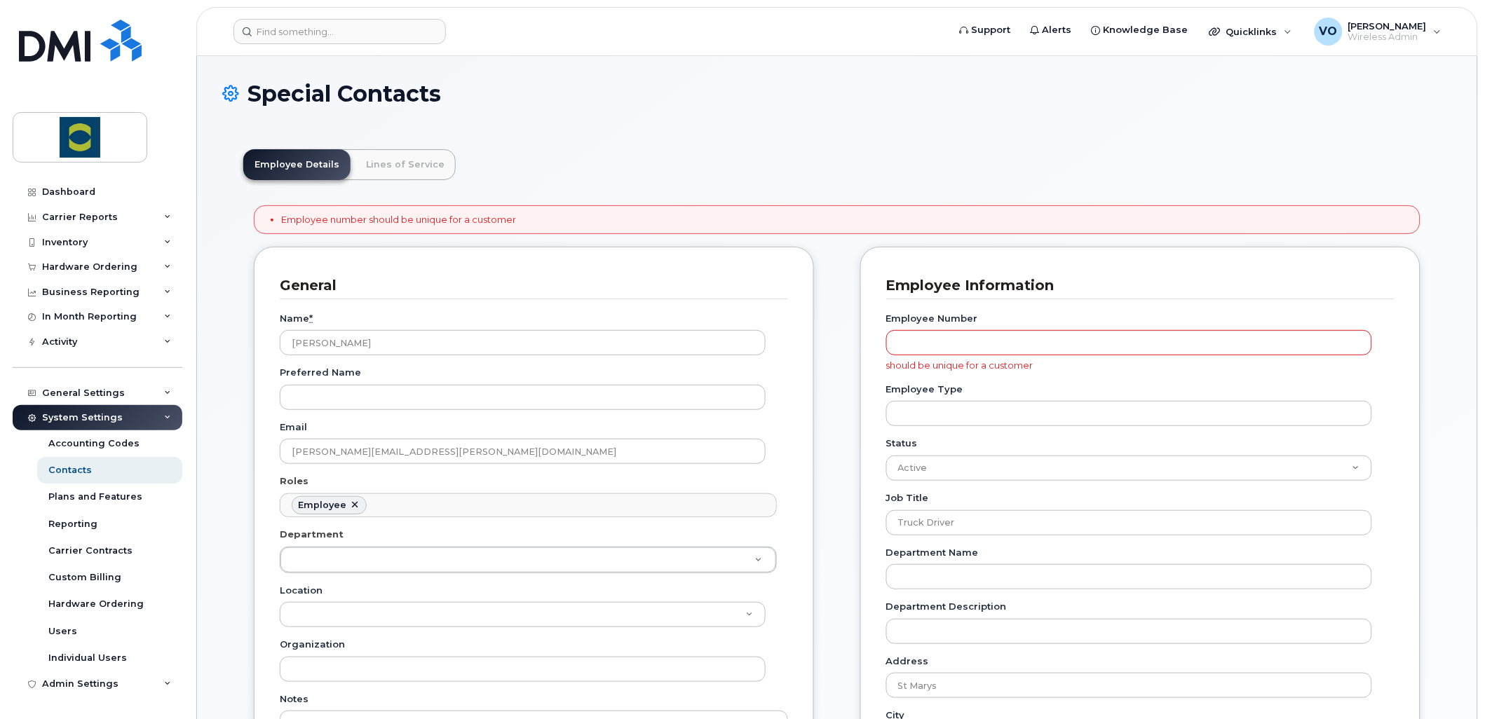
scroll to position [43, 0]
click at [937, 348] on input "Employee Number" at bounding box center [1129, 342] width 486 height 25
type input "5816"
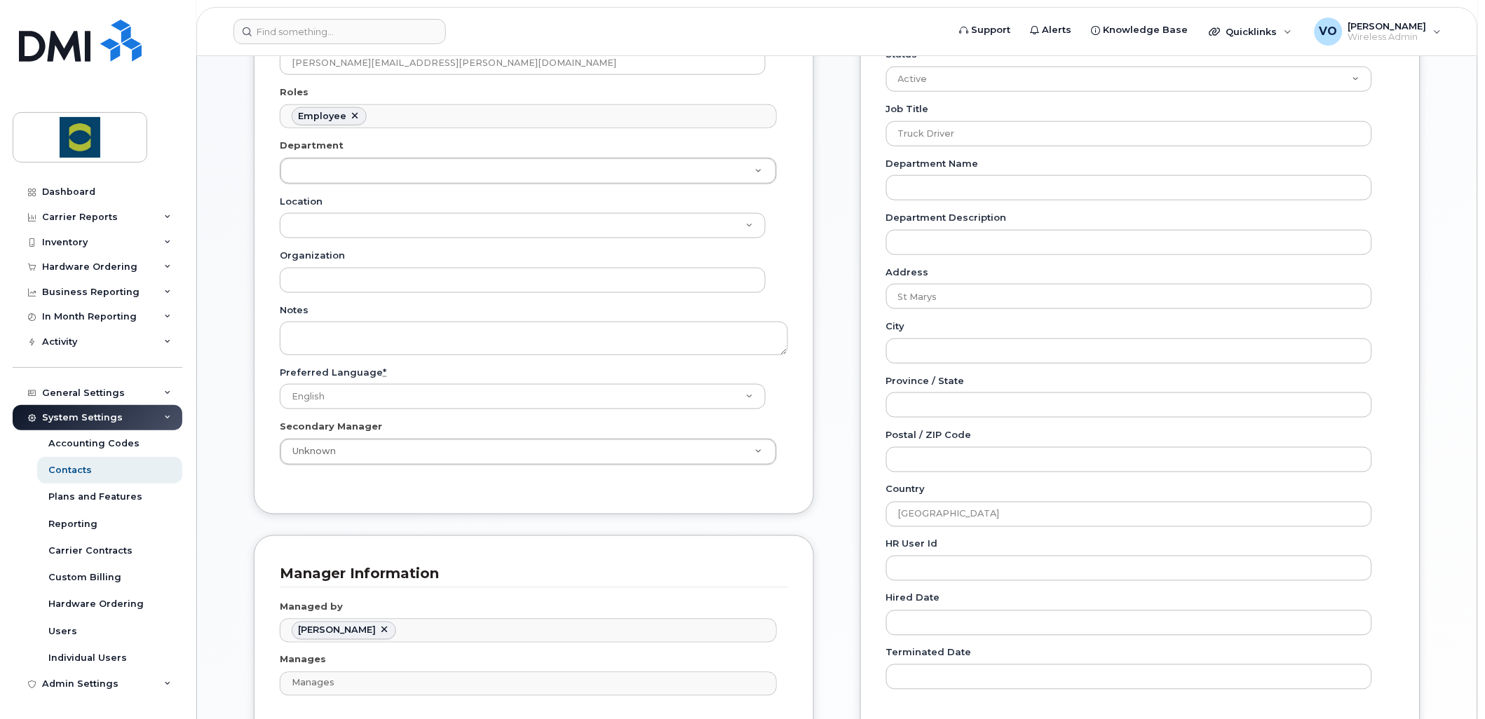
scroll to position [731, 0]
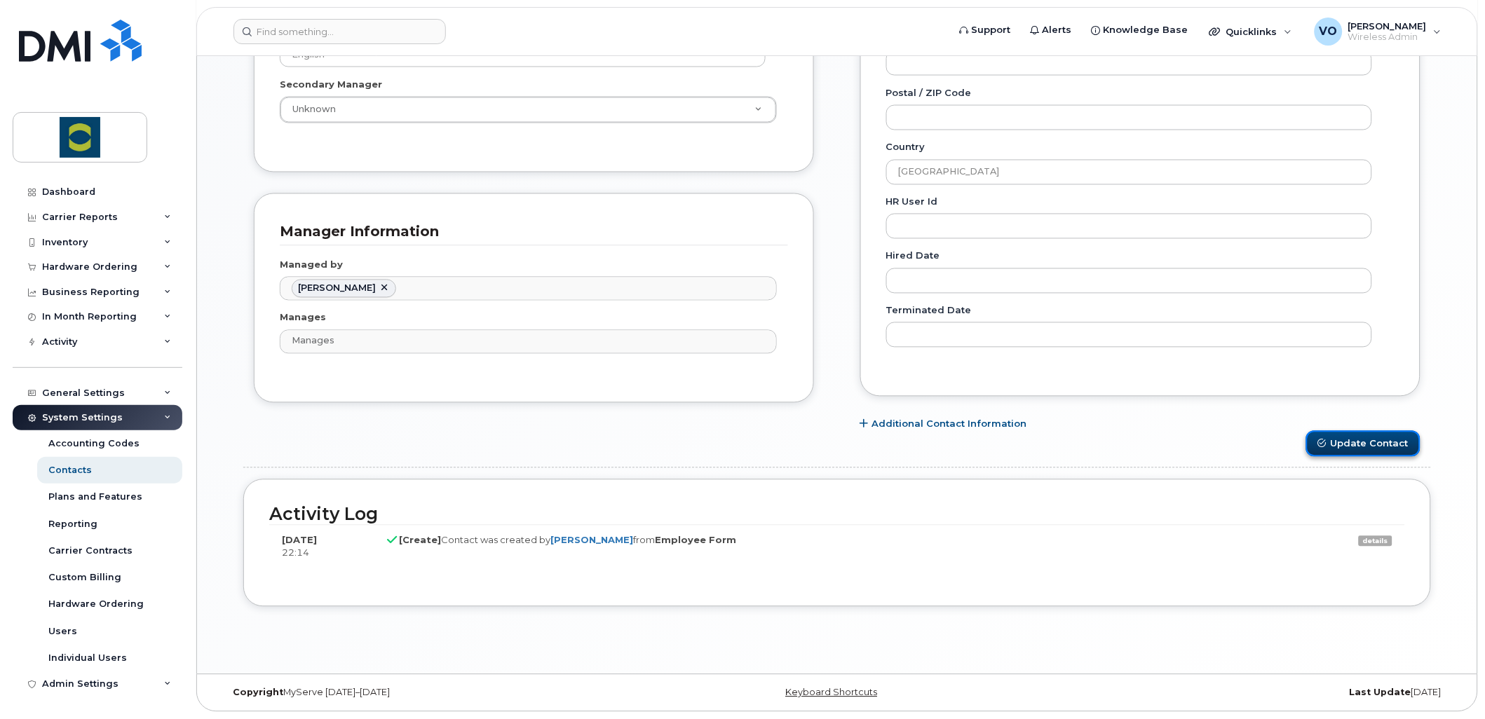
click at [1341, 449] on button "Update Contact" at bounding box center [1363, 444] width 114 height 26
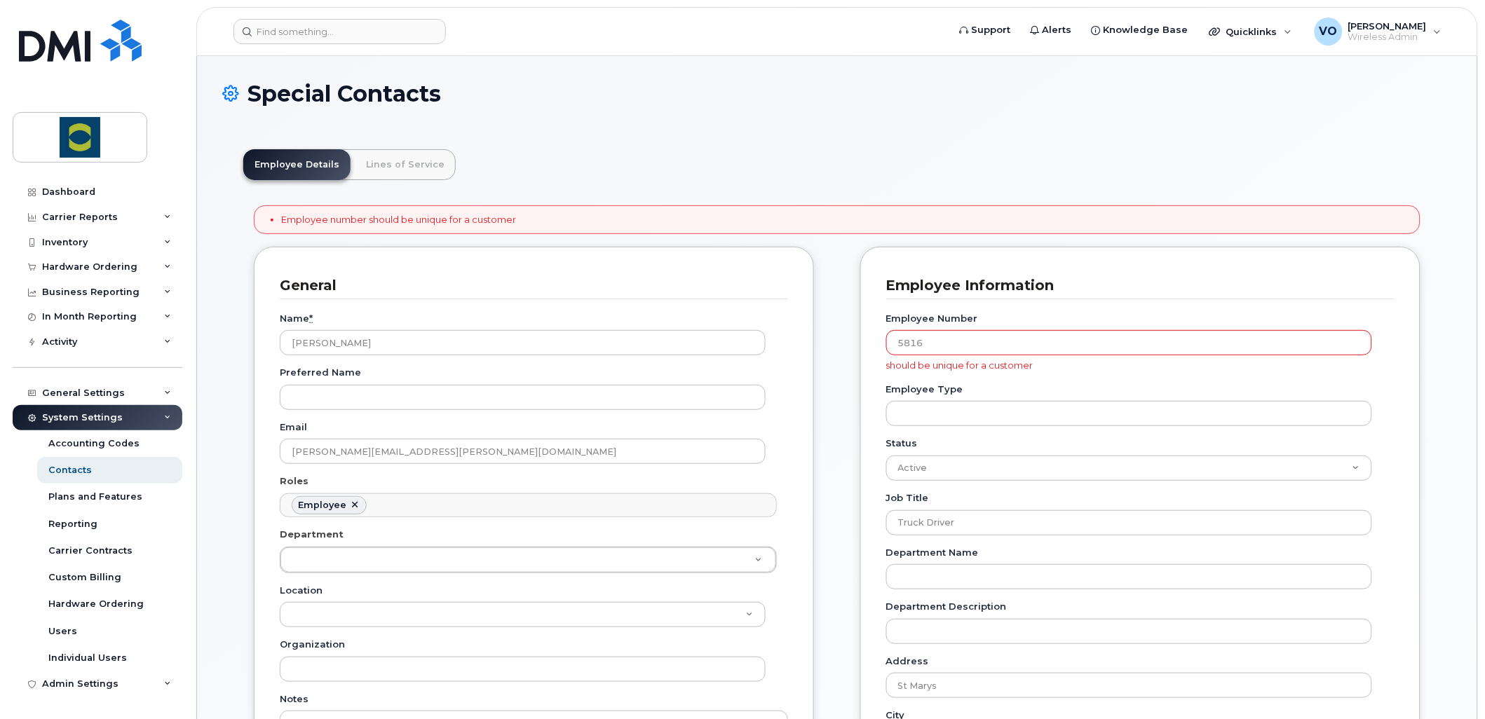
scroll to position [43, 0]
click at [896, 341] on input "5816" at bounding box center [1129, 342] width 486 height 25
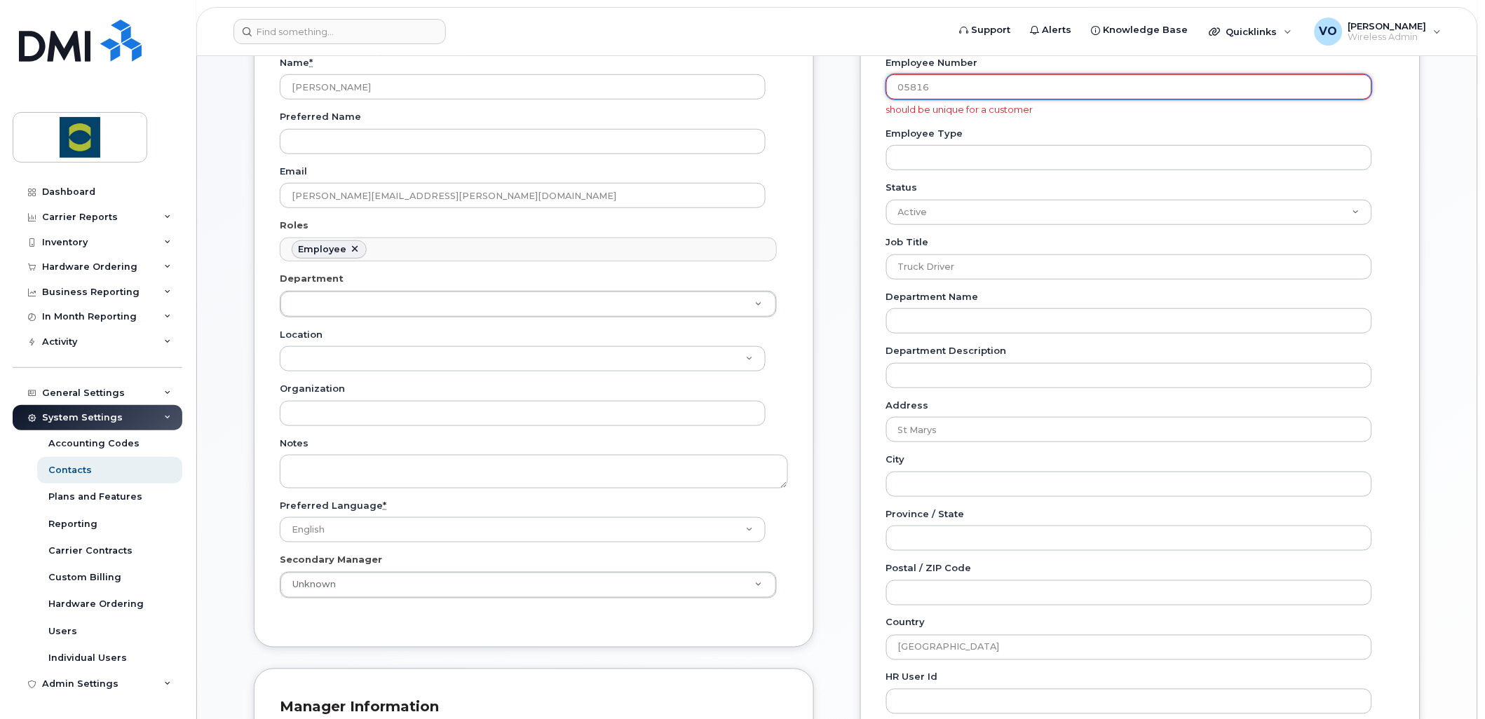
scroll to position [467, 0]
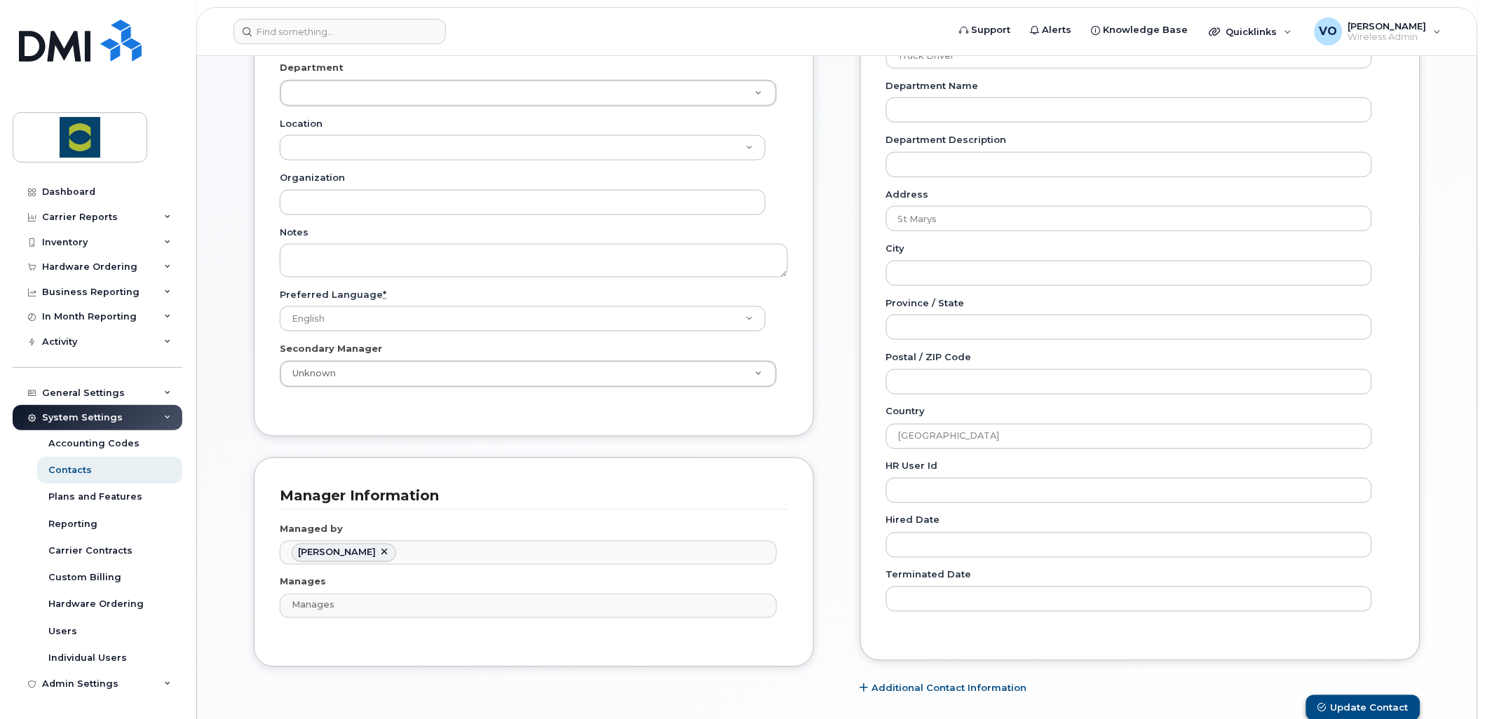
type input "05816"
drag, startPoint x: 1374, startPoint y: 710, endPoint x: 1361, endPoint y: 708, distance: 13.5
click at [1373, 711] on button "Update Contact" at bounding box center [1363, 708] width 114 height 26
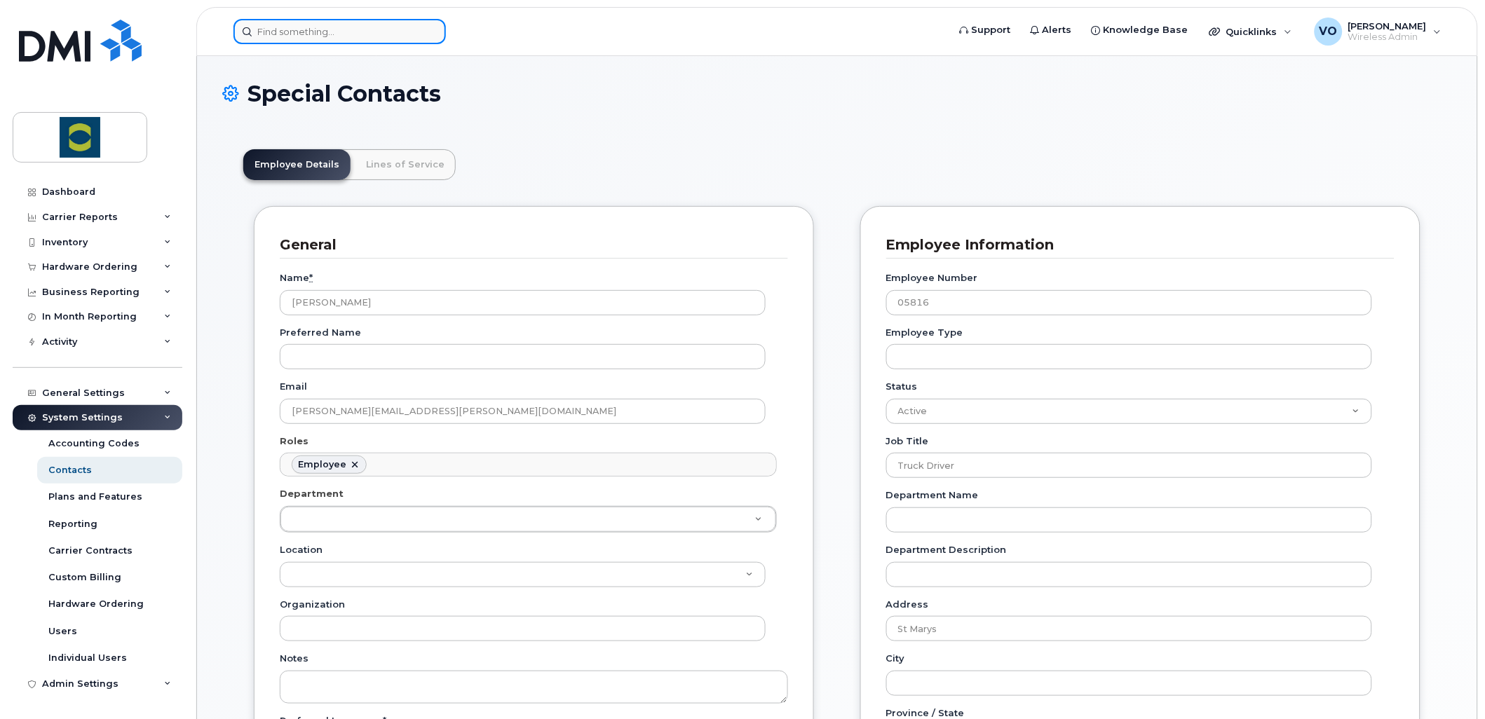
click at [313, 32] on input at bounding box center [339, 31] width 212 height 25
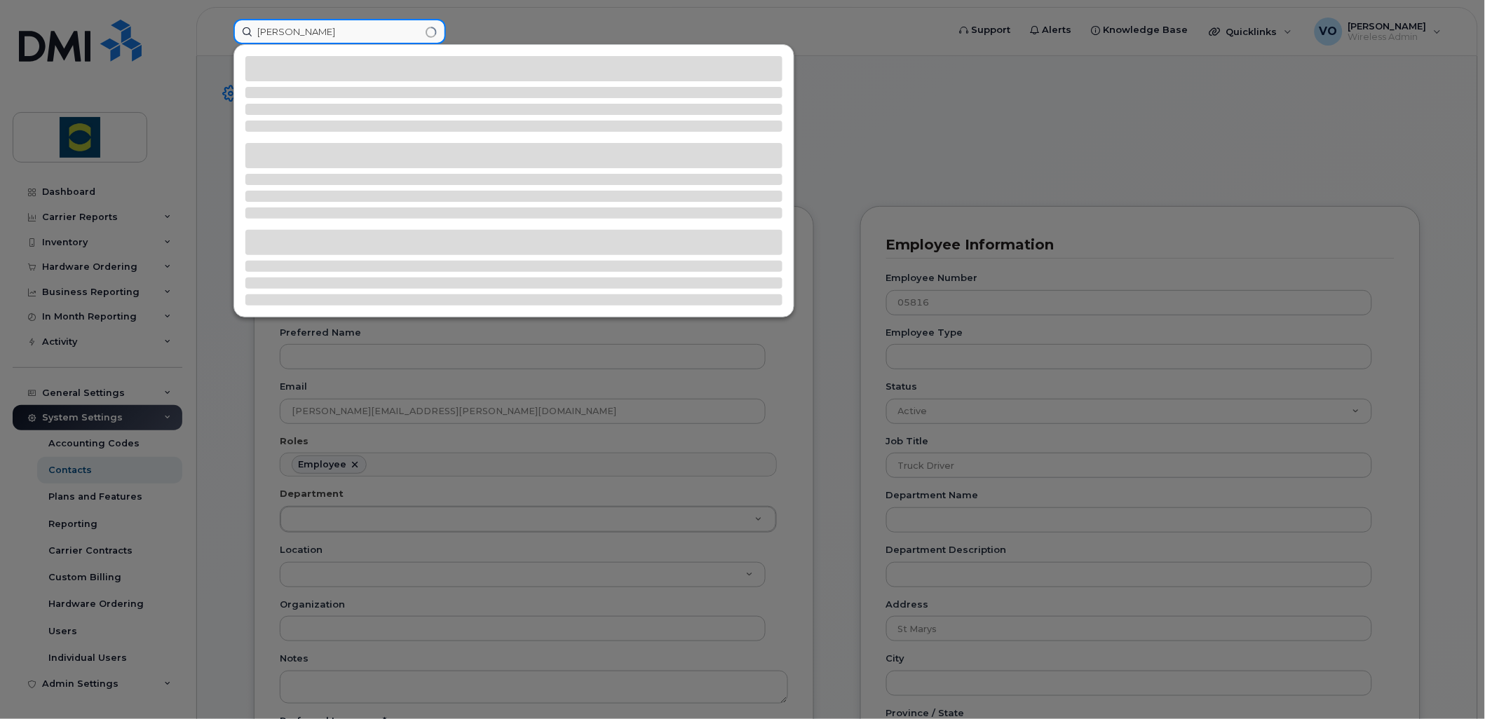
type input "david richardson"
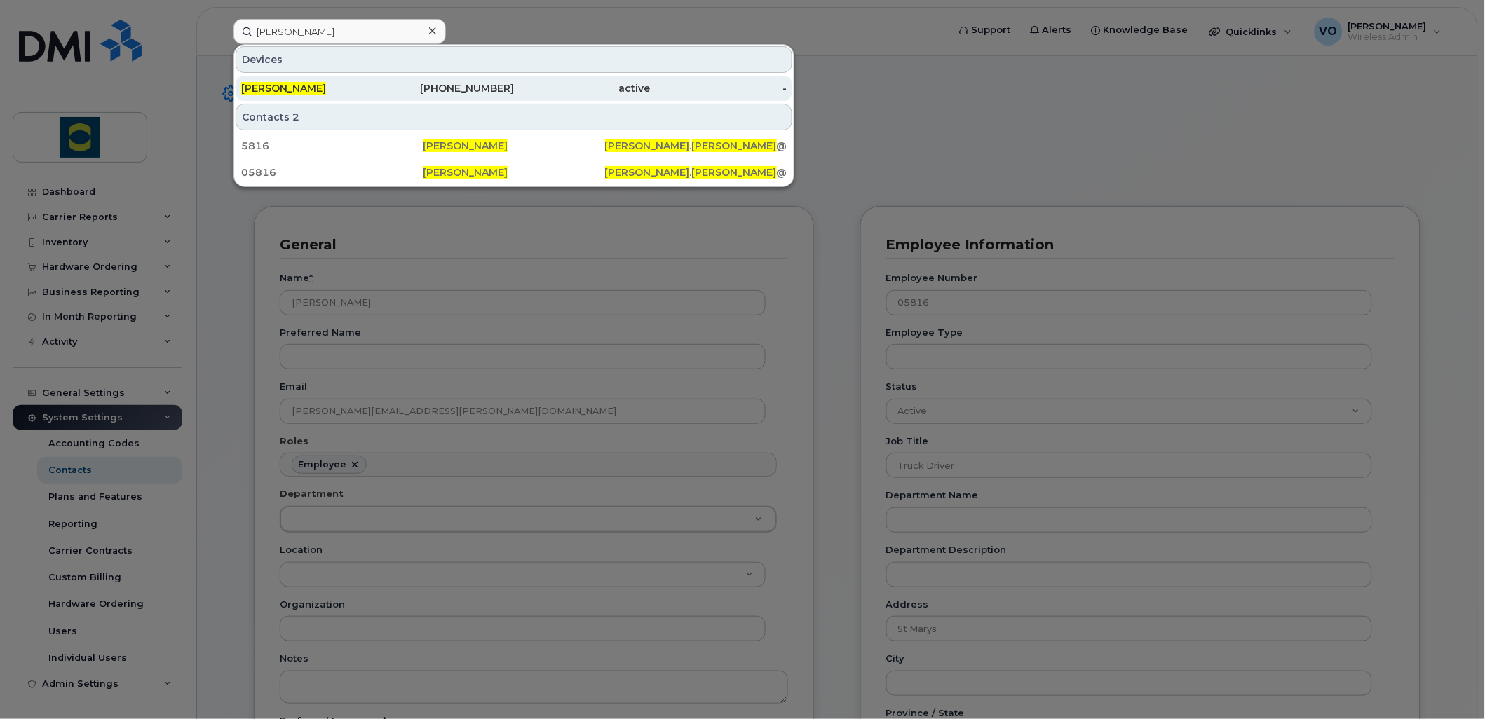
click at [255, 88] on span "[PERSON_NAME]" at bounding box center [283, 88] width 85 height 13
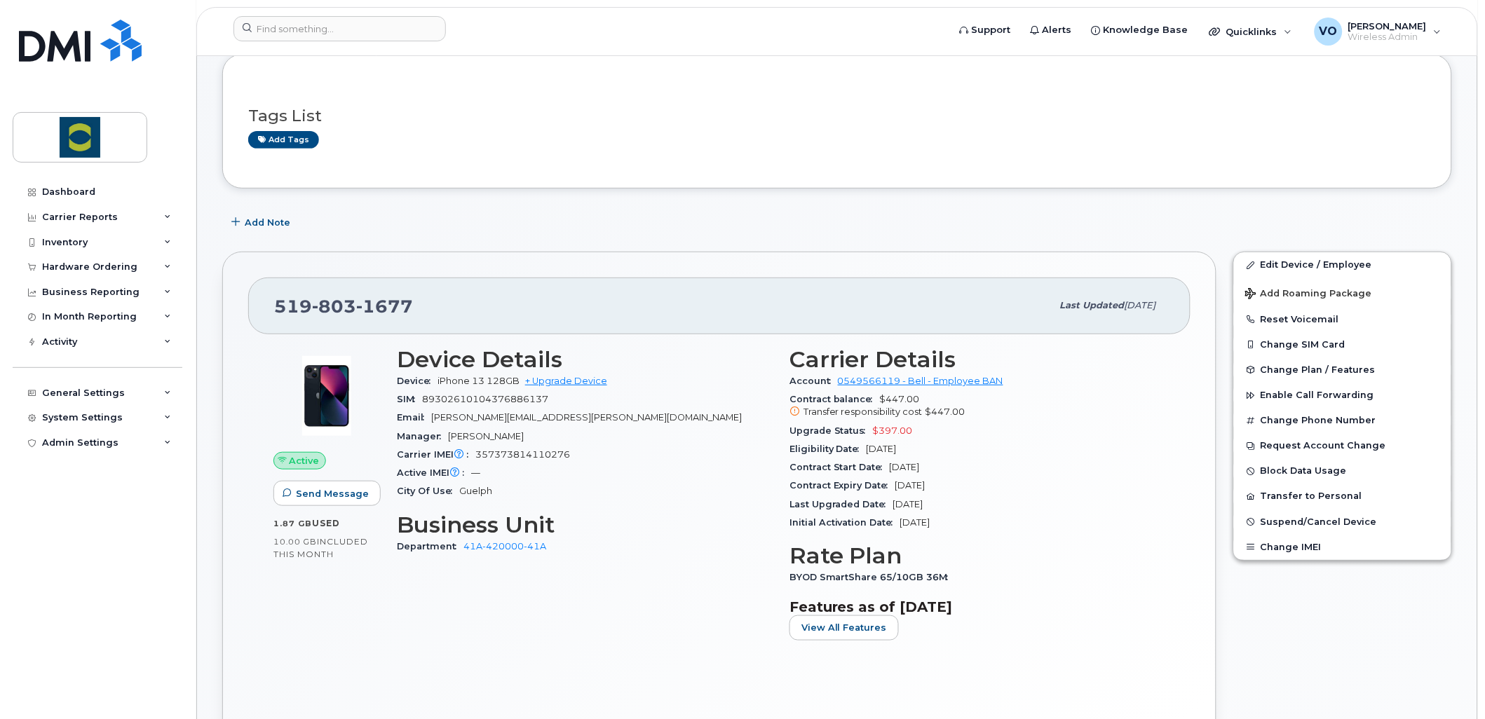
scroll to position [156, 0]
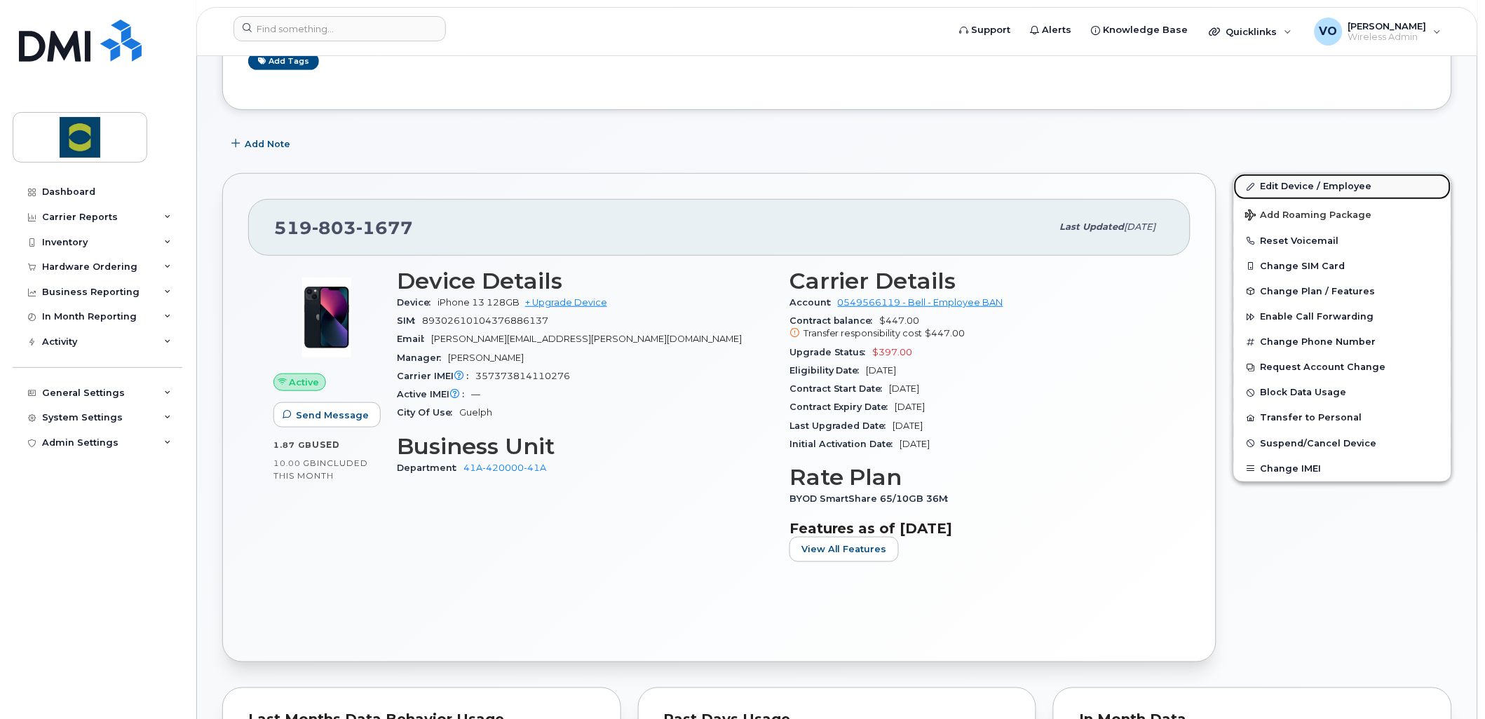
click at [1325, 180] on link "Edit Device / Employee" at bounding box center [1342, 186] width 217 height 25
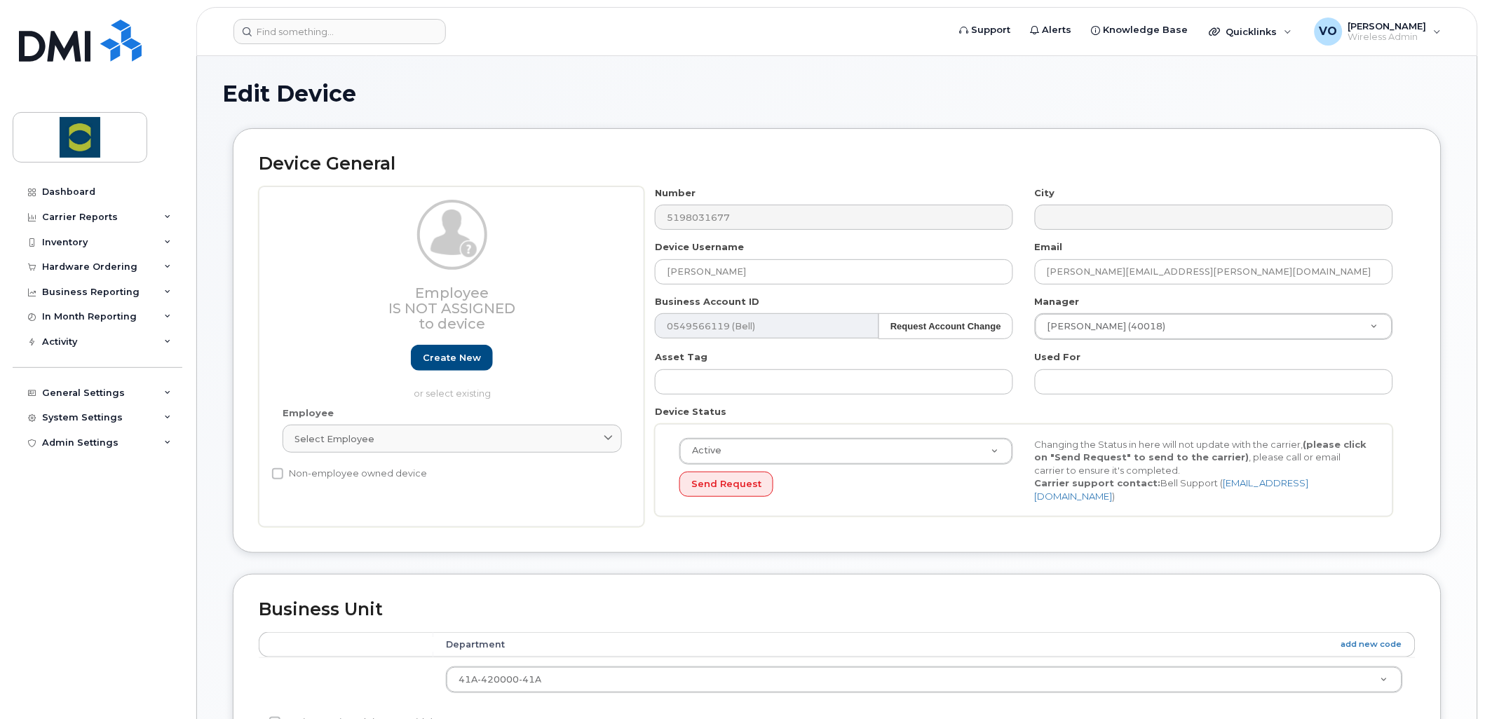
click at [453, 269] on div "Employee Is not assigned to device Create new or select existing" at bounding box center [452, 300] width 339 height 201
click at [445, 440] on div "Select employee" at bounding box center [451, 439] width 315 height 13
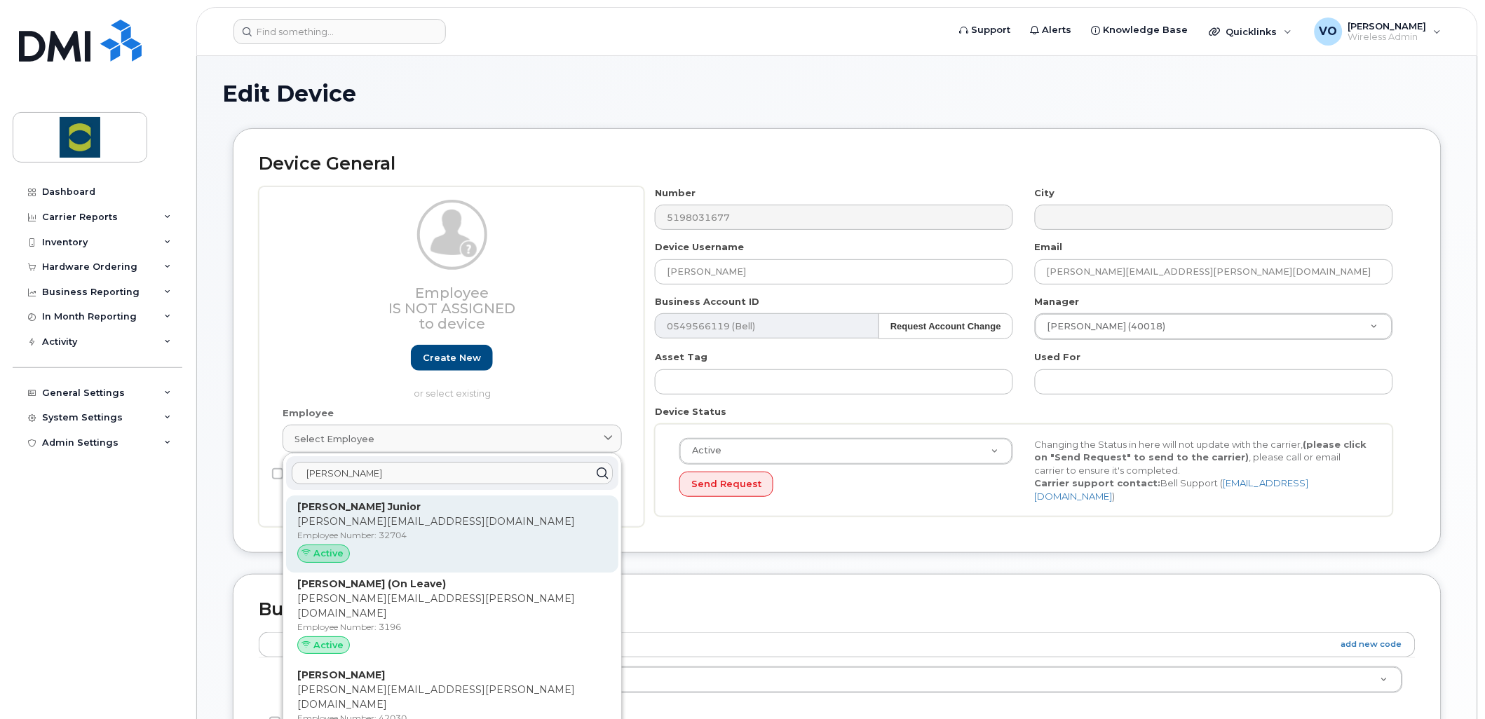
type input "david"
click at [314, 516] on p "david.barquette@trouwnutrition.com" at bounding box center [452, 522] width 310 height 15
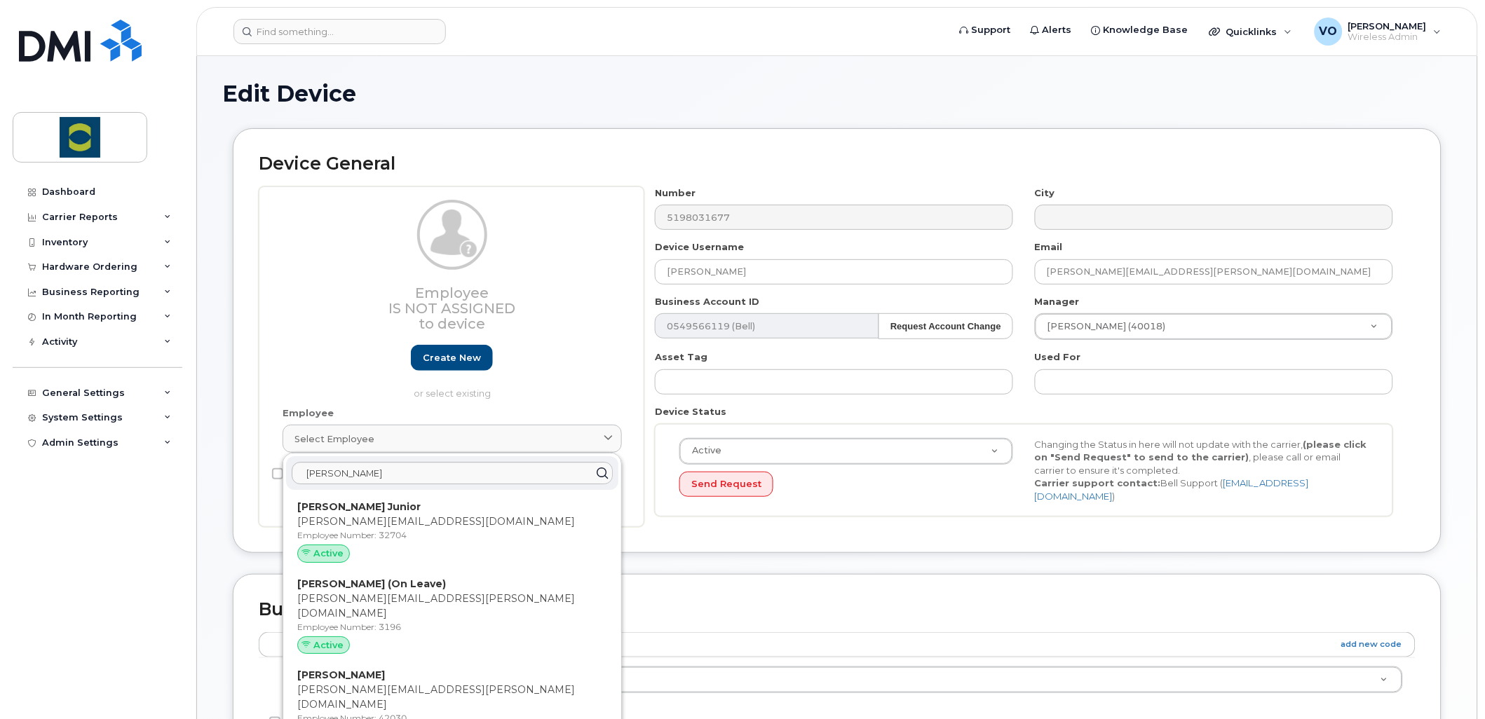
type input "32704"
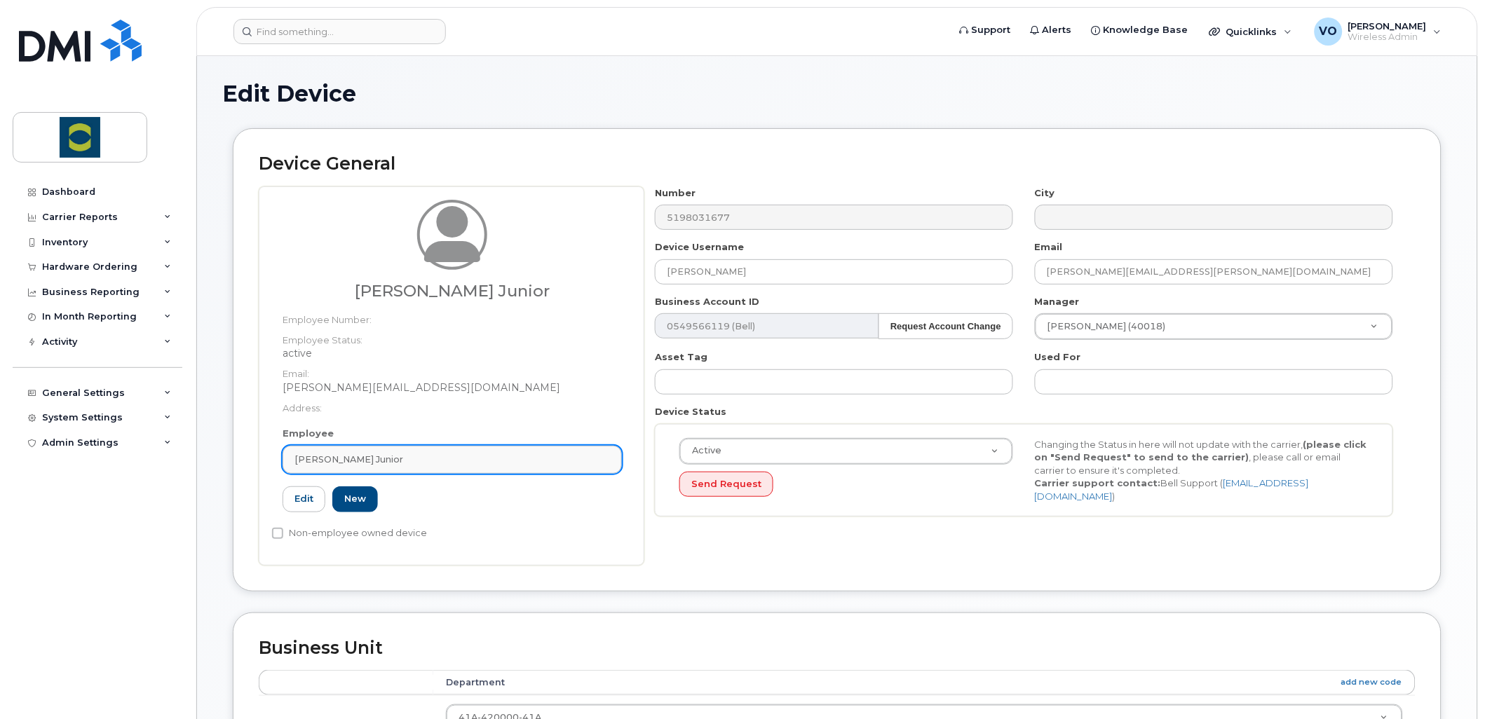
drag, startPoint x: 449, startPoint y: 452, endPoint x: 293, endPoint y: 454, distance: 155.7
click at [294, 453] on div "David Barquette Junior" at bounding box center [451, 459] width 315 height 13
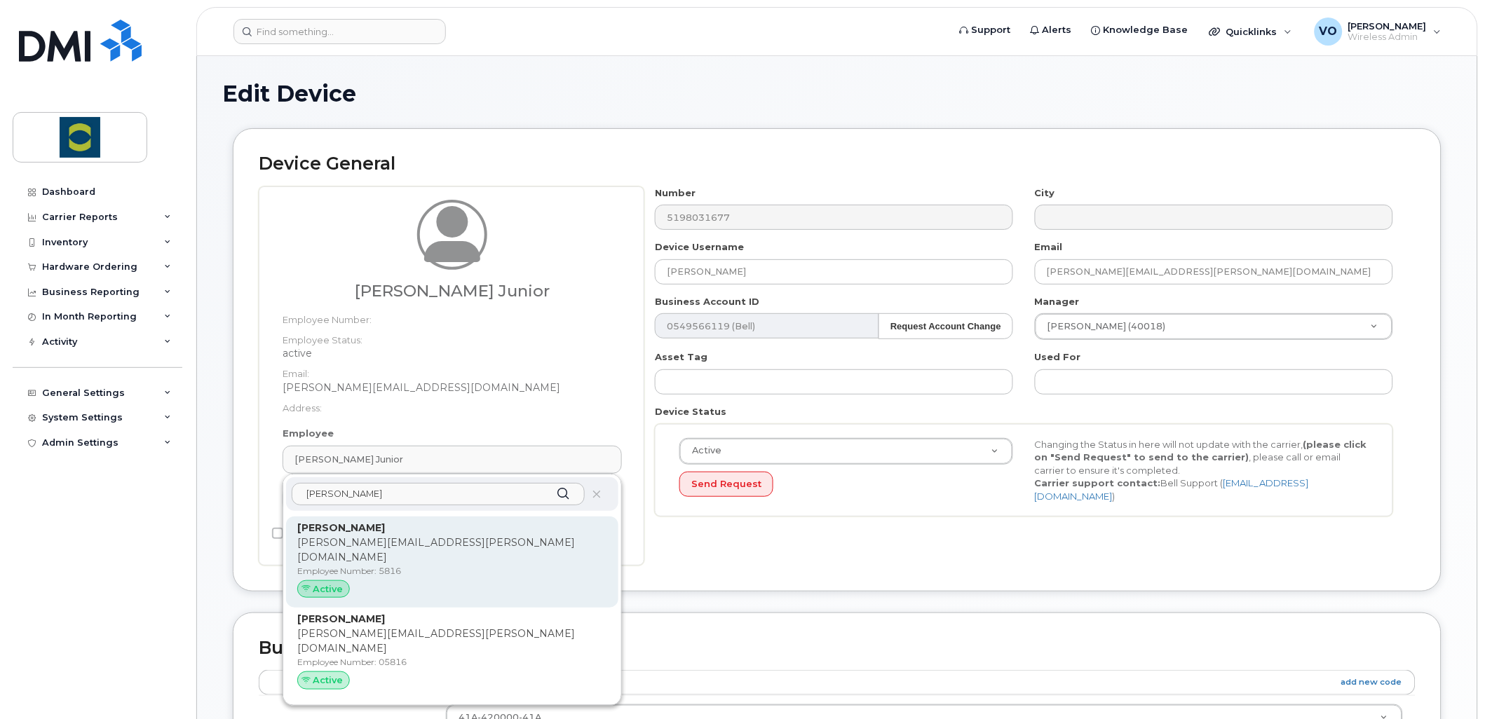
type input "david richardson"
click at [484, 547] on p "[PERSON_NAME][EMAIL_ADDRESS][PERSON_NAME][DOMAIN_NAME]" at bounding box center [452, 550] width 310 height 29
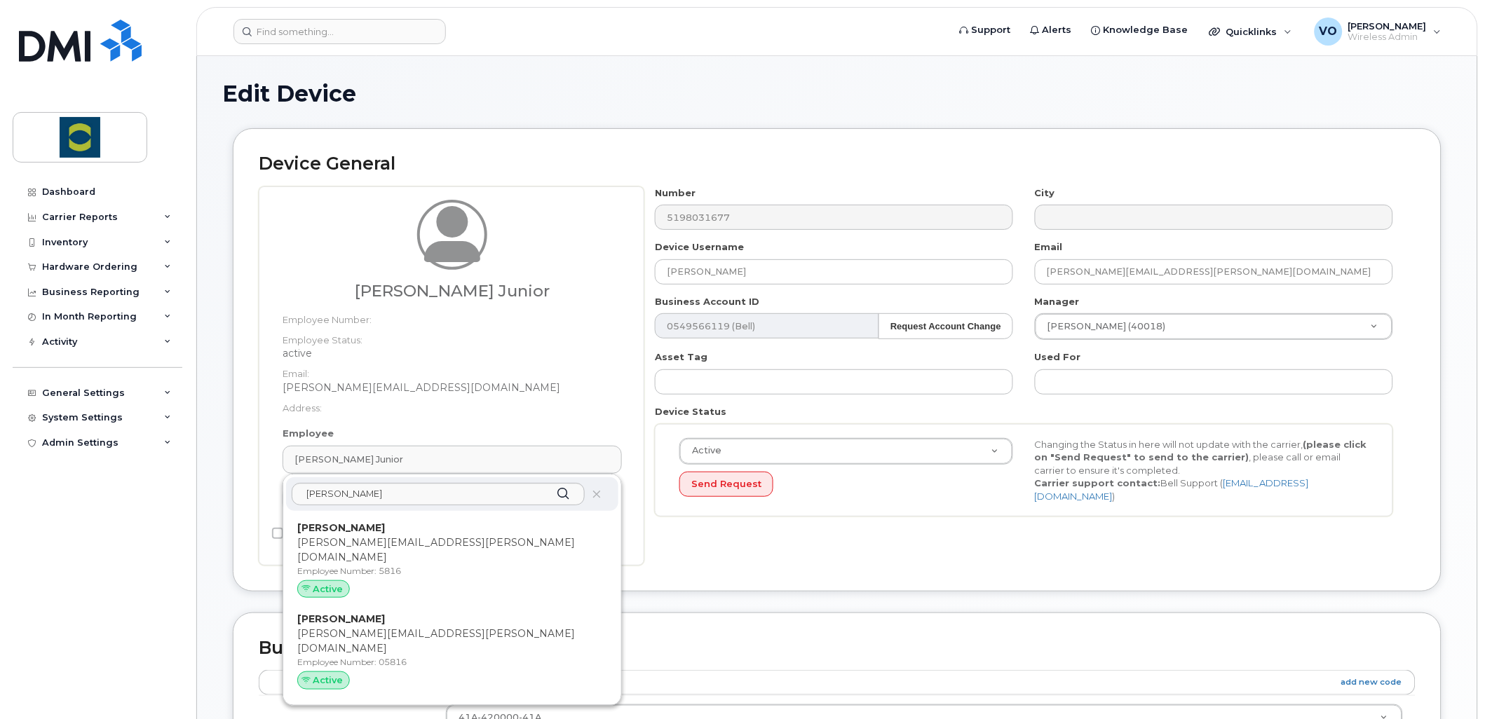
type input "24380171"
type input "5816"
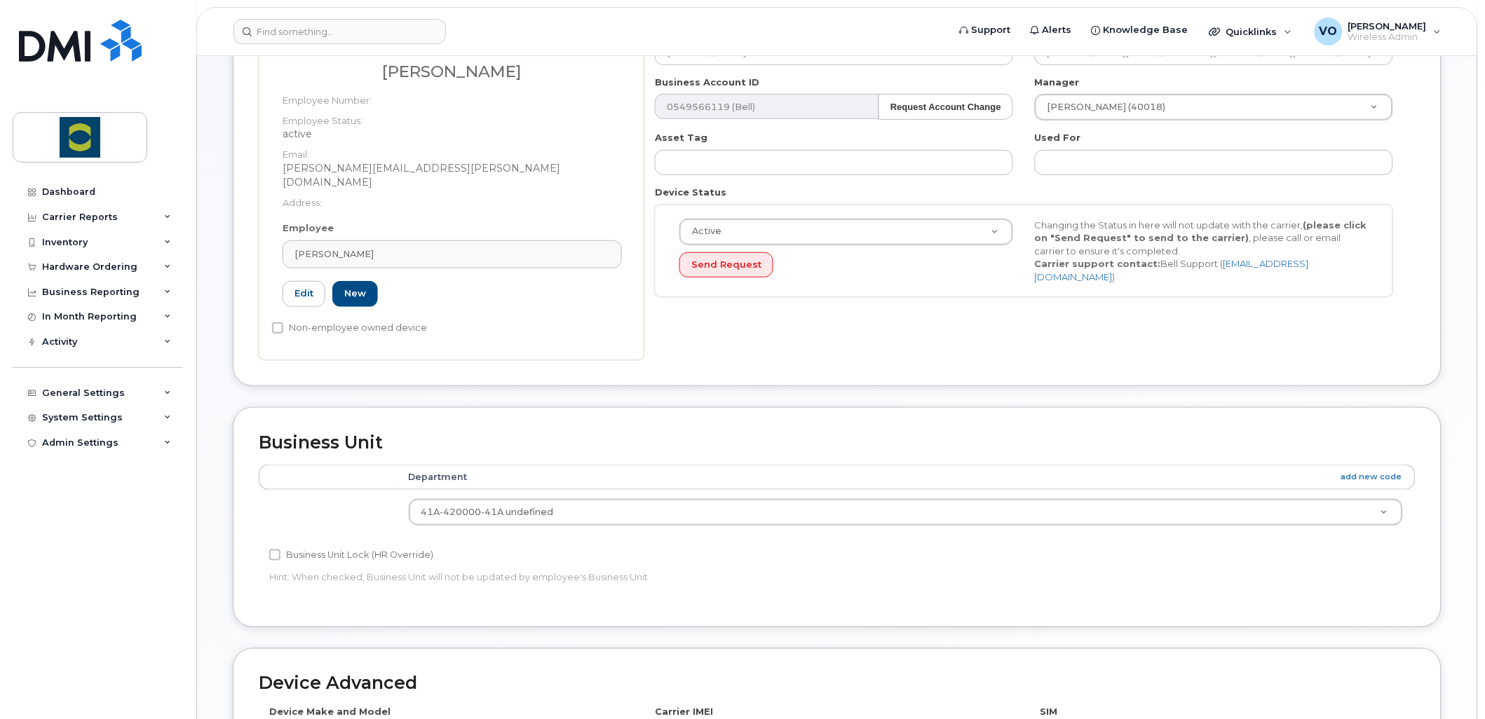
scroll to position [242, 0]
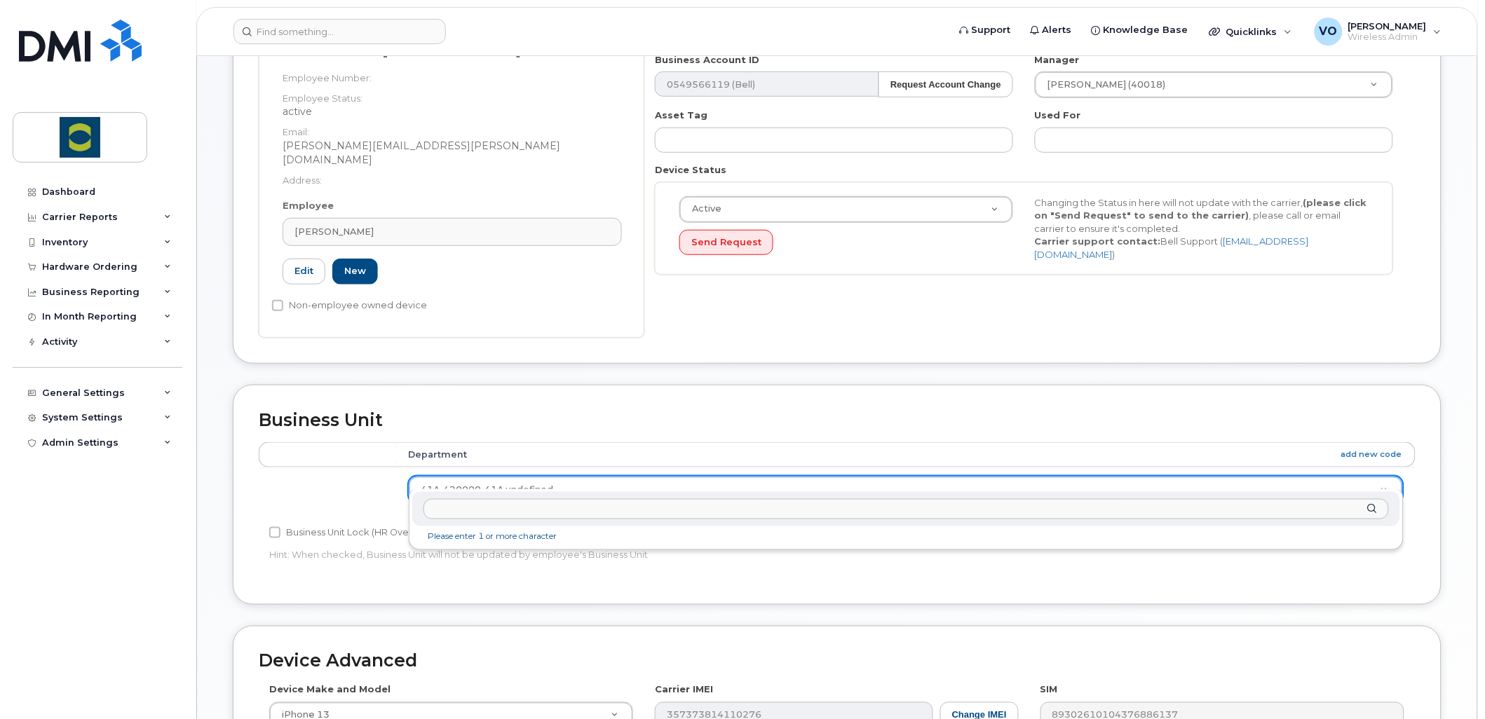
type input "41A-442000-41A"
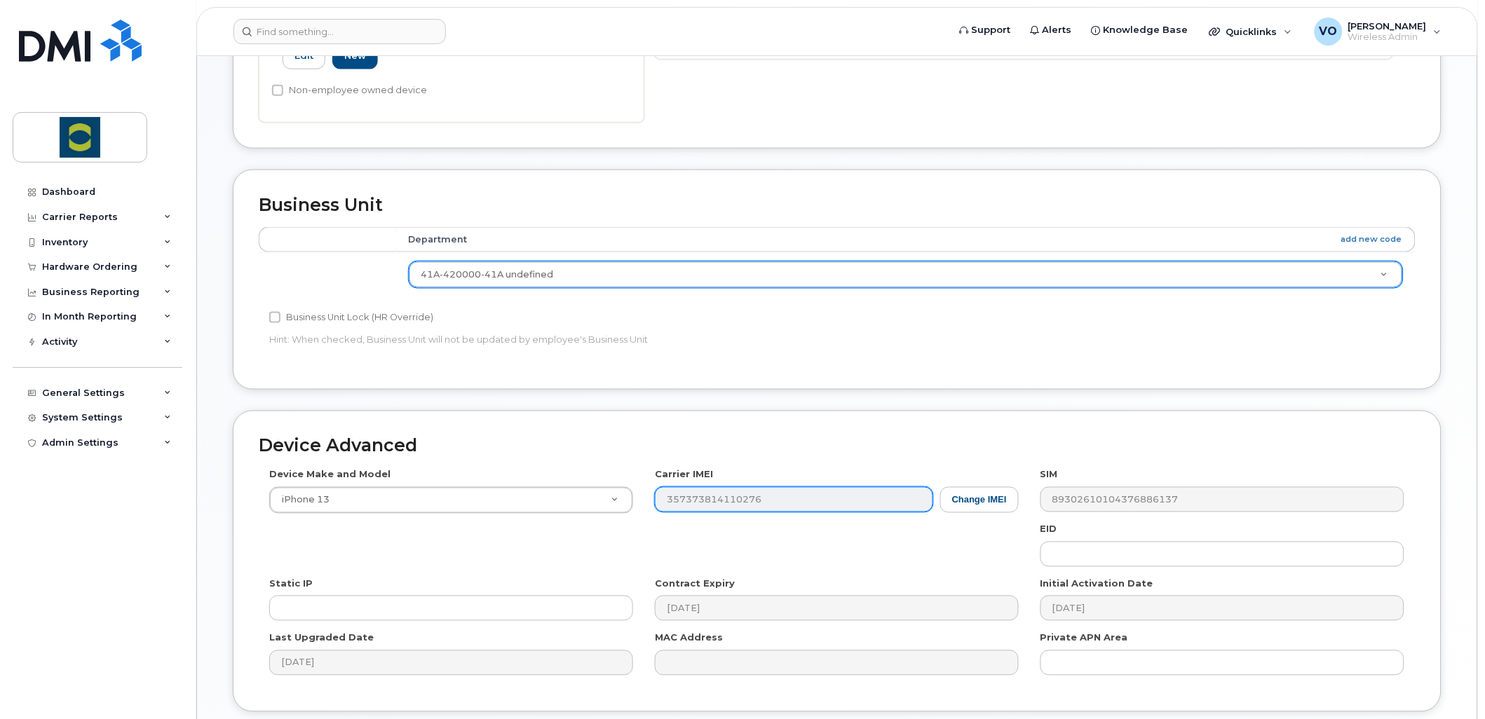
scroll to position [554, 0]
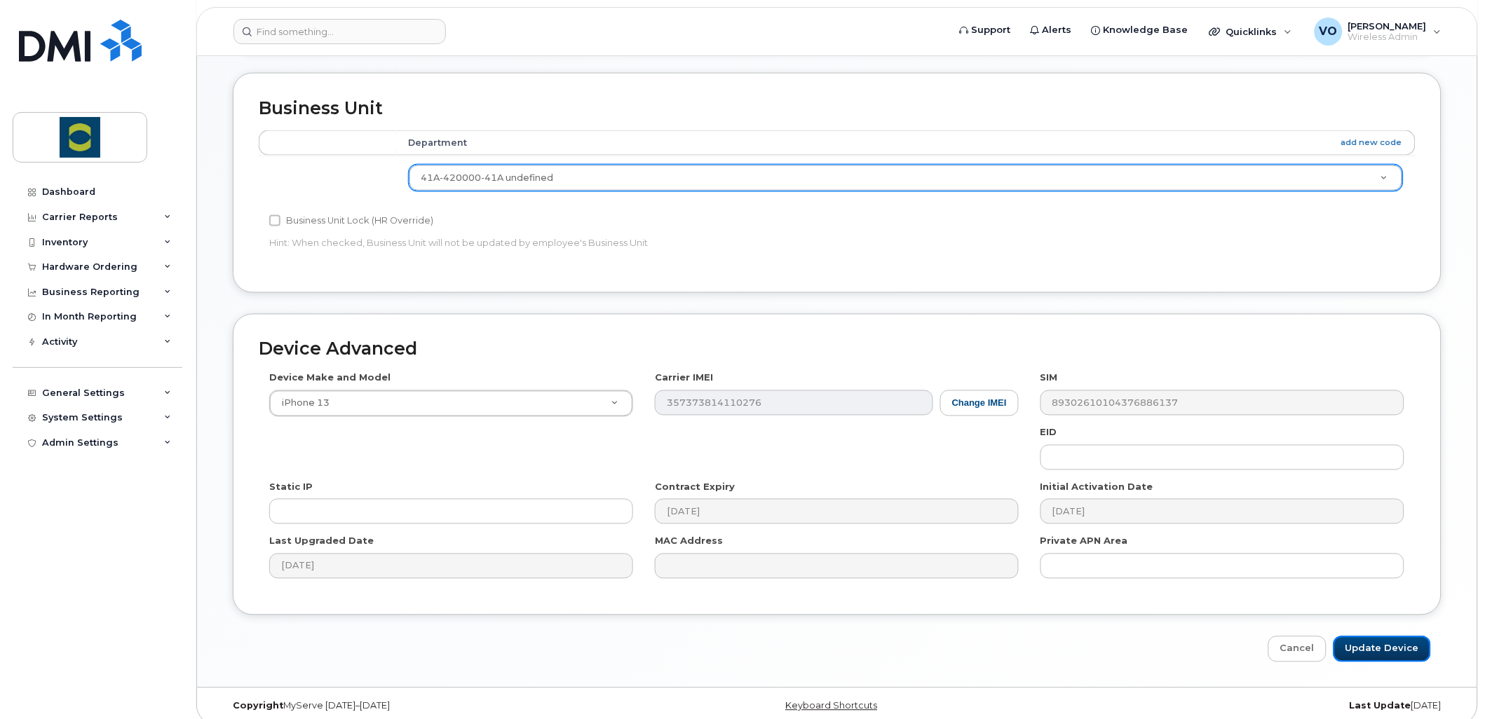
drag, startPoint x: 1359, startPoint y: 630, endPoint x: 1220, endPoint y: 637, distance: 139.0
click at [1359, 637] on input "Update Device" at bounding box center [1381, 650] width 97 height 26
type input "Saving..."
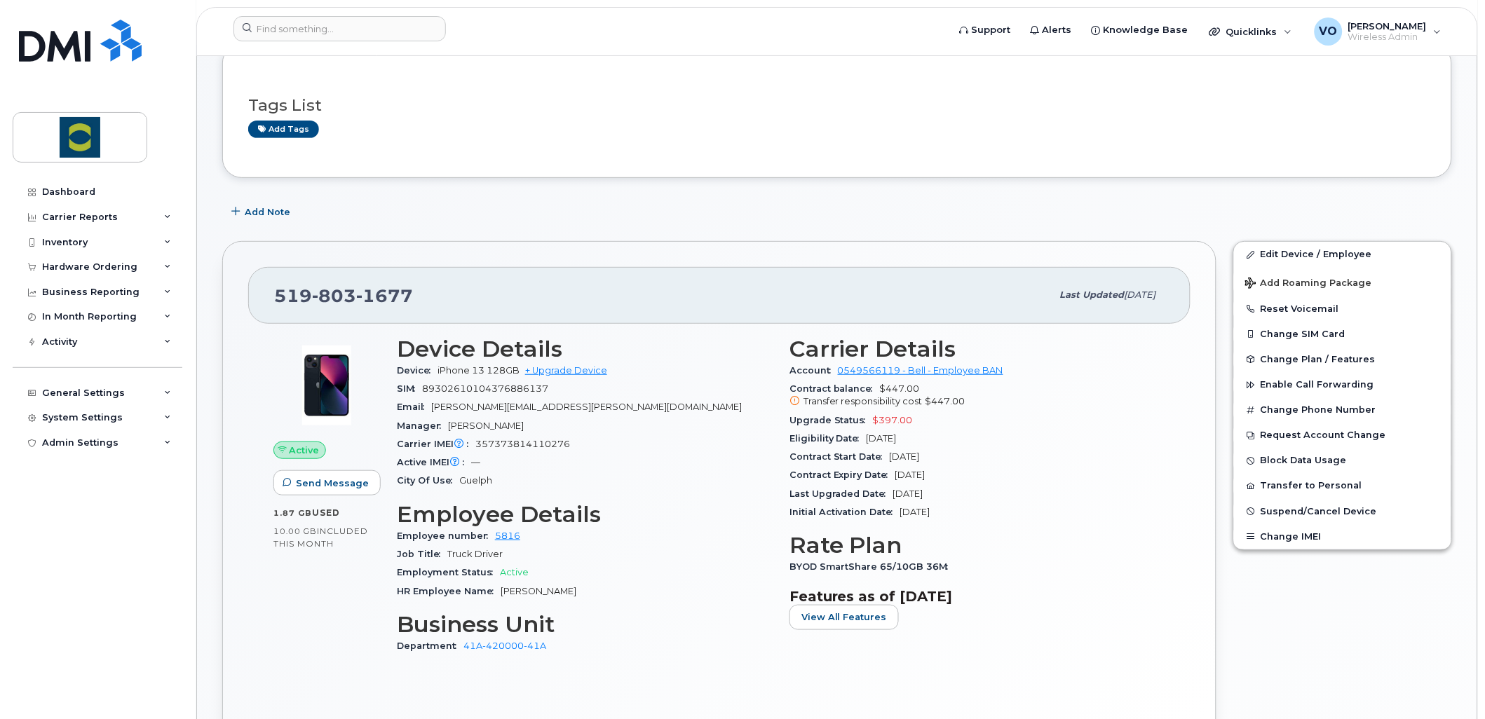
scroll to position [156, 0]
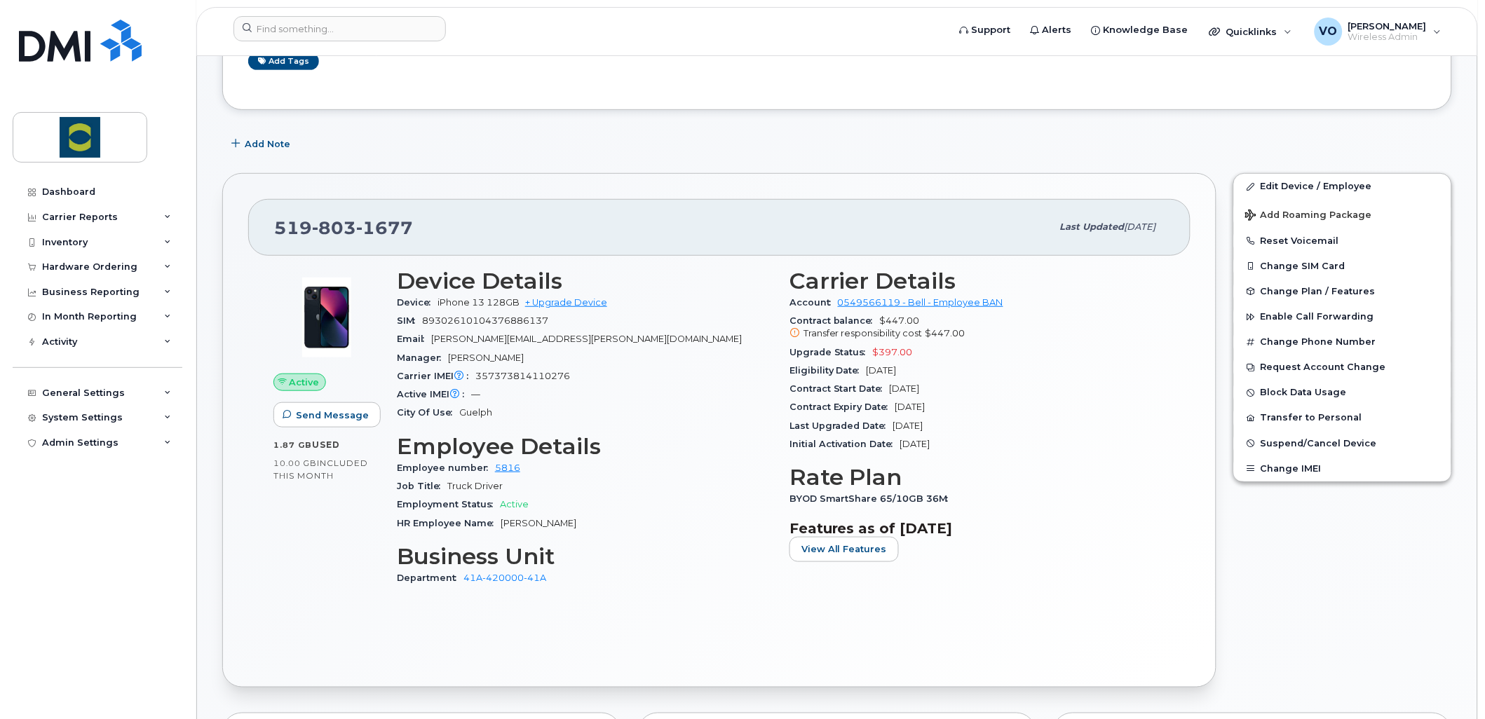
click at [325, 308] on img at bounding box center [327, 318] width 84 height 84
click at [87, 568] on div "Dashboard Carrier Reports Monthly Billing Data Daily Data Pooling Data Behavior…" at bounding box center [99, 438] width 173 height 519
